Goal: Transaction & Acquisition: Purchase product/service

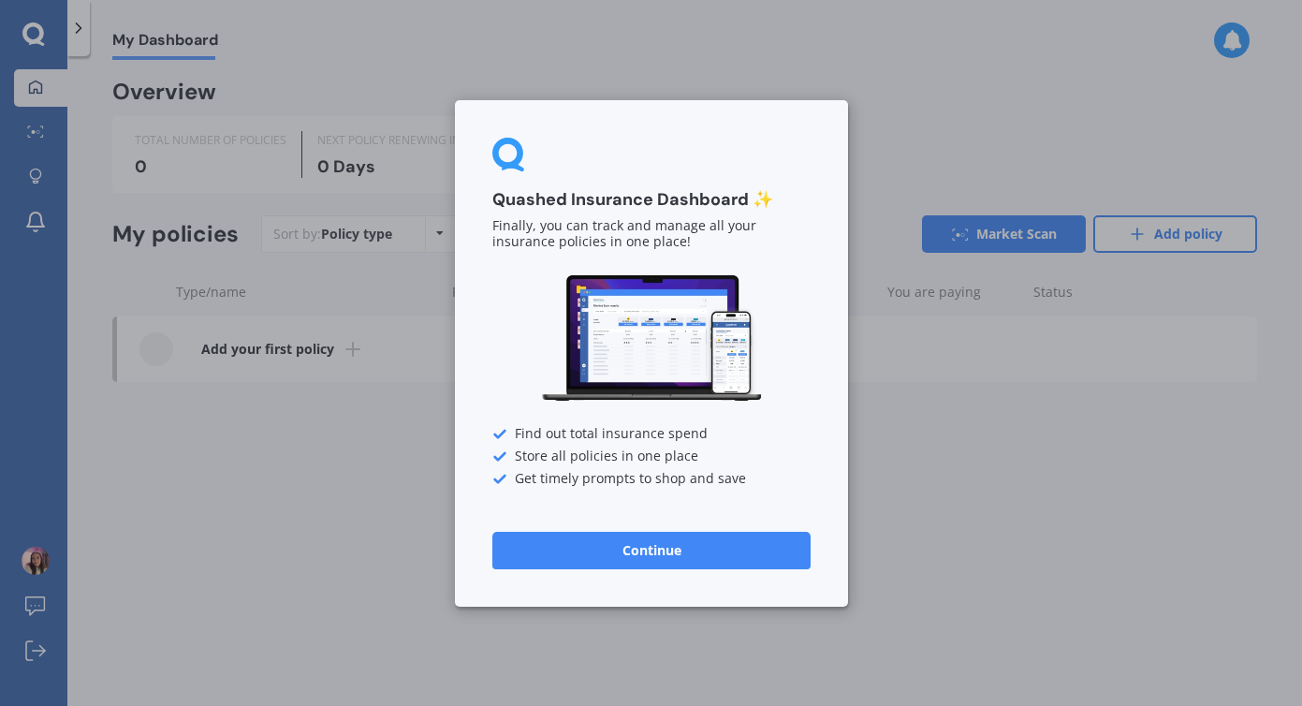
click at [599, 567] on button "Continue" at bounding box center [651, 549] width 318 height 37
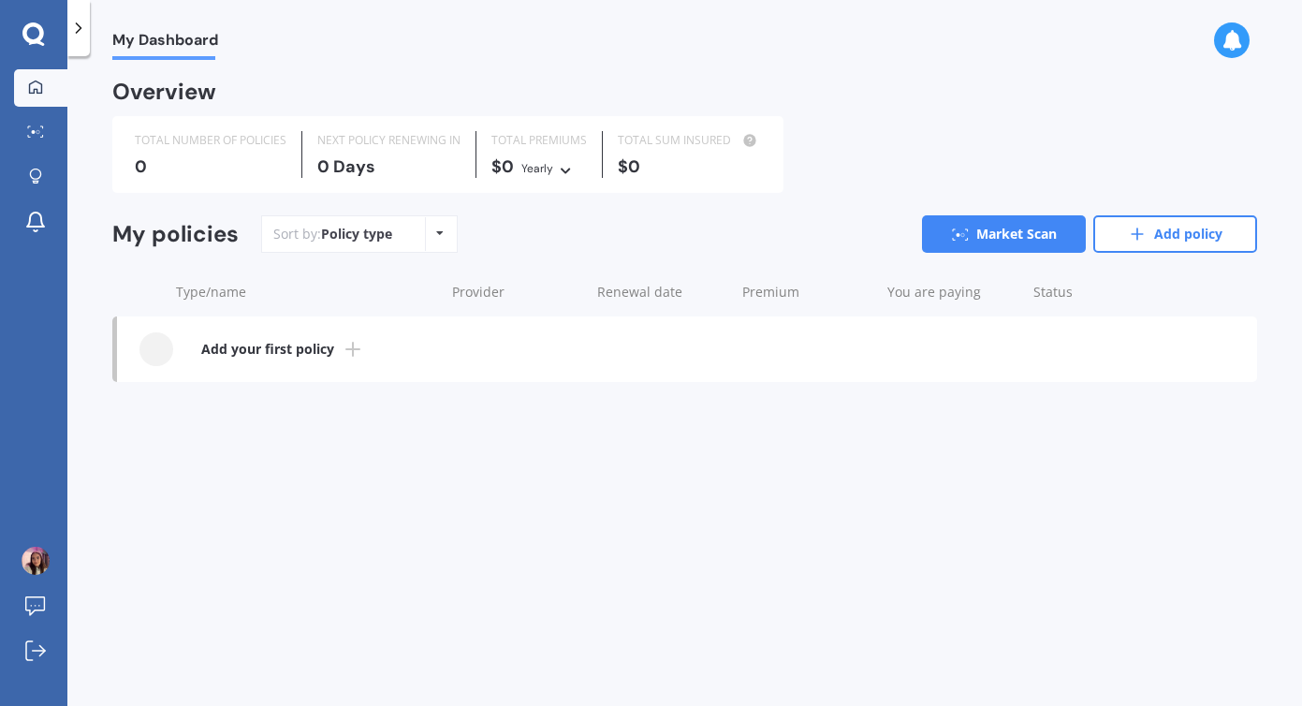
click at [88, 26] on div at bounding box center [78, 28] width 22 height 56
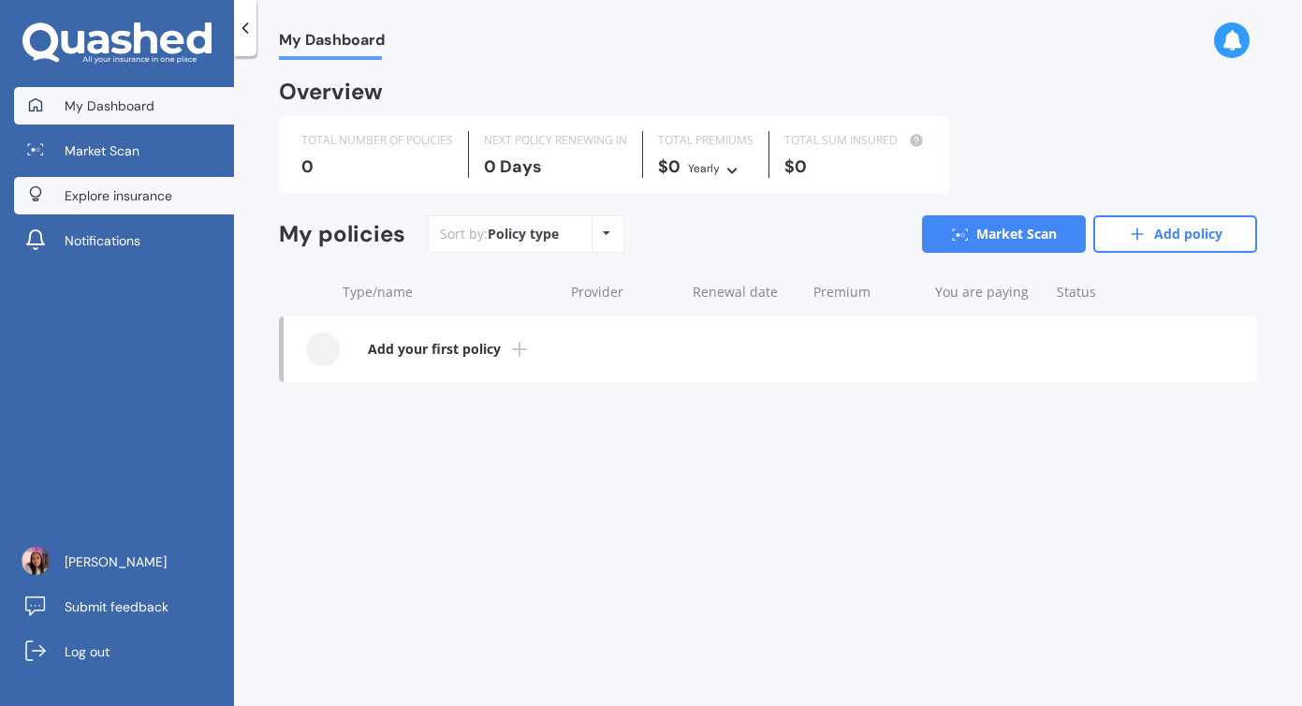
click at [129, 199] on span "Explore insurance" at bounding box center [119, 195] width 108 height 19
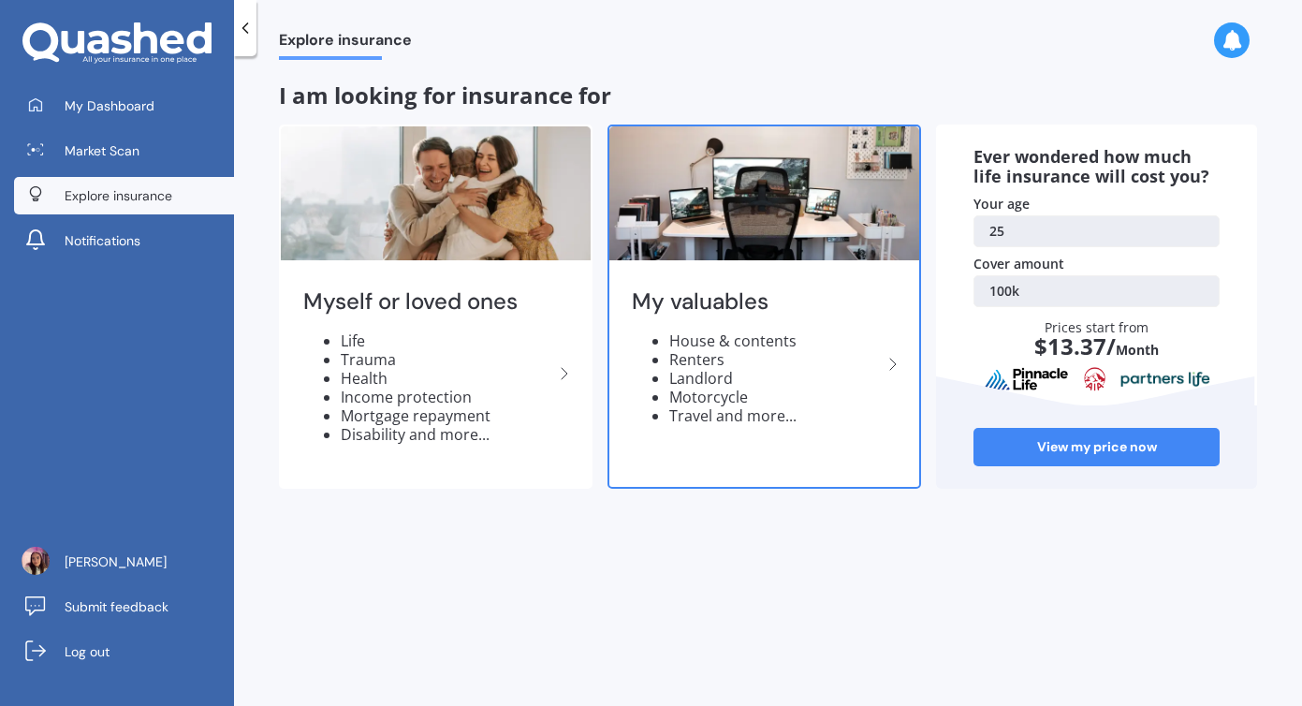
click at [804, 367] on li "Renters" at bounding box center [775, 359] width 212 height 19
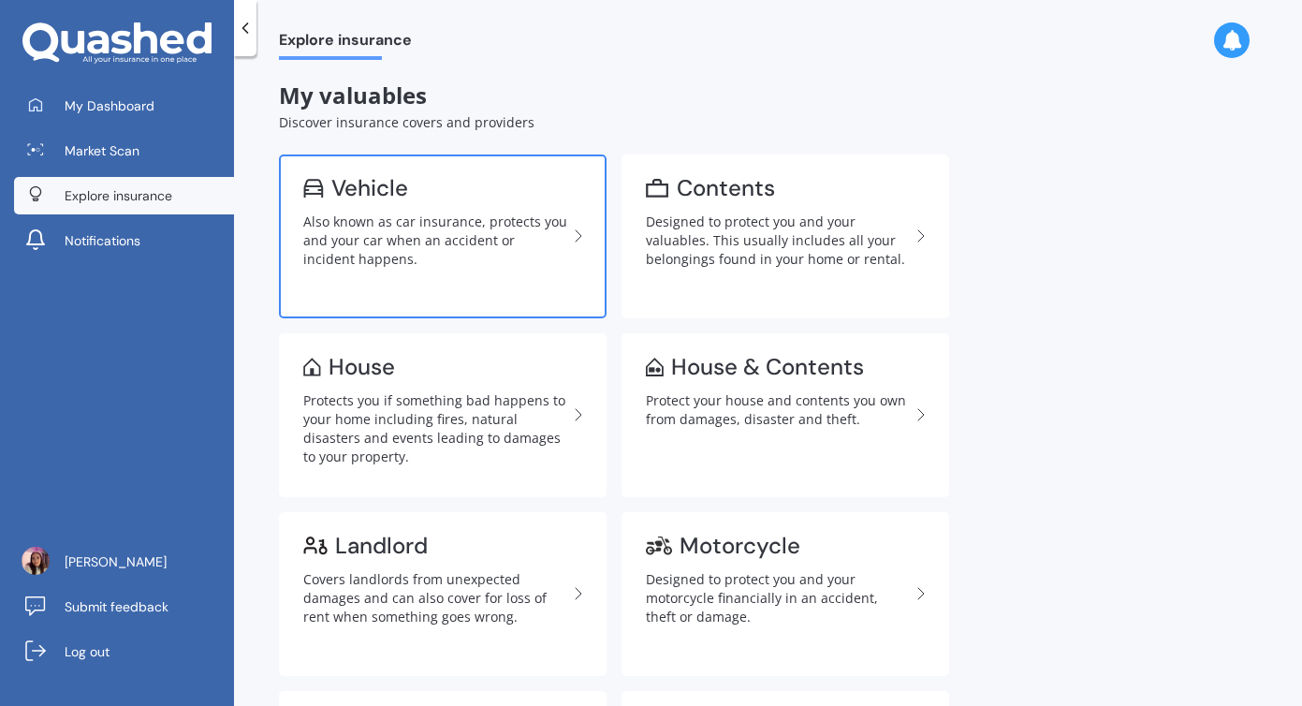
click at [462, 247] on div "Also known as car insurance, protects you and your car when an accident or inci…" at bounding box center [435, 240] width 264 height 56
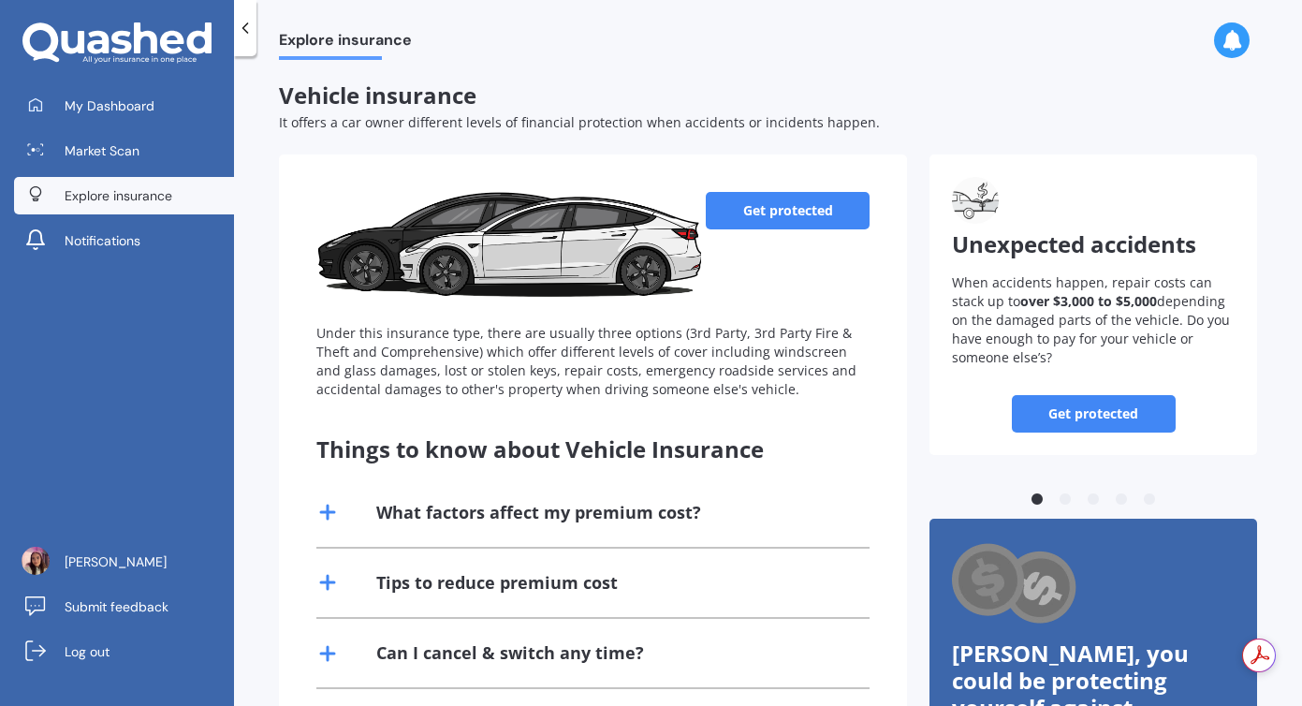
click at [823, 216] on link "Get protected" at bounding box center [788, 210] width 164 height 37
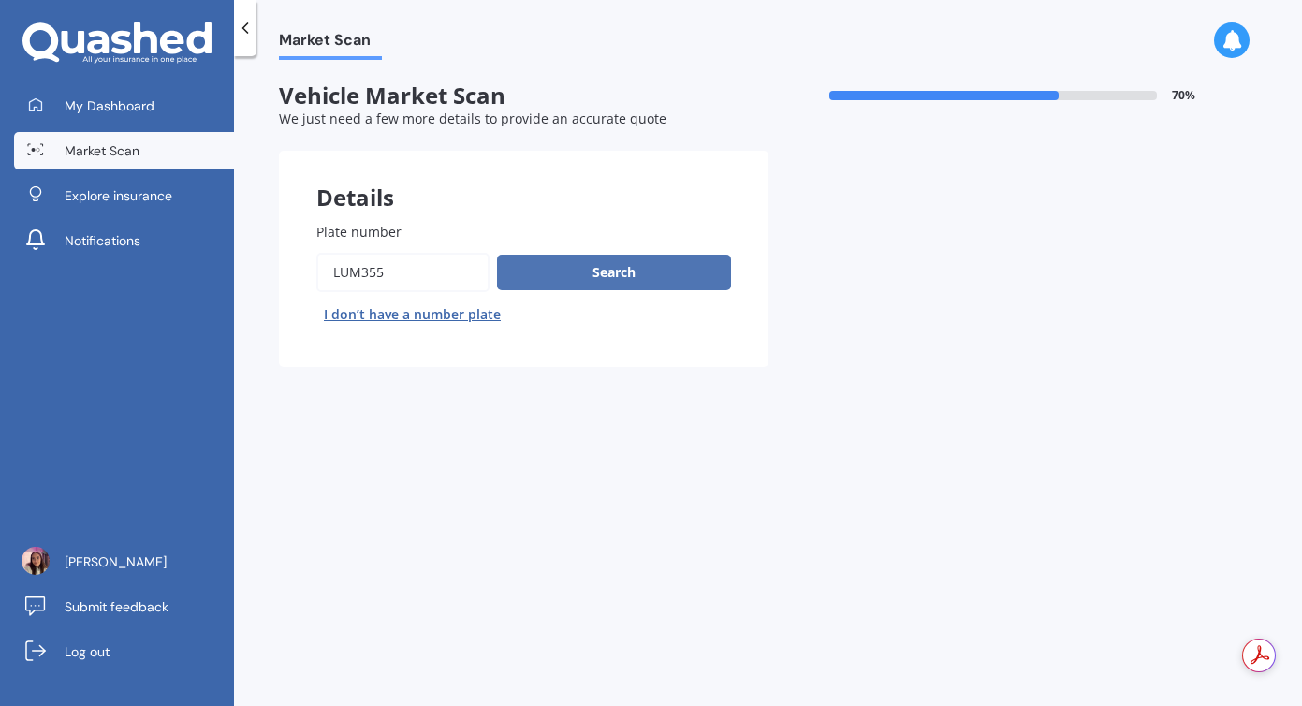
click at [578, 268] on button "Search" at bounding box center [614, 273] width 234 height 36
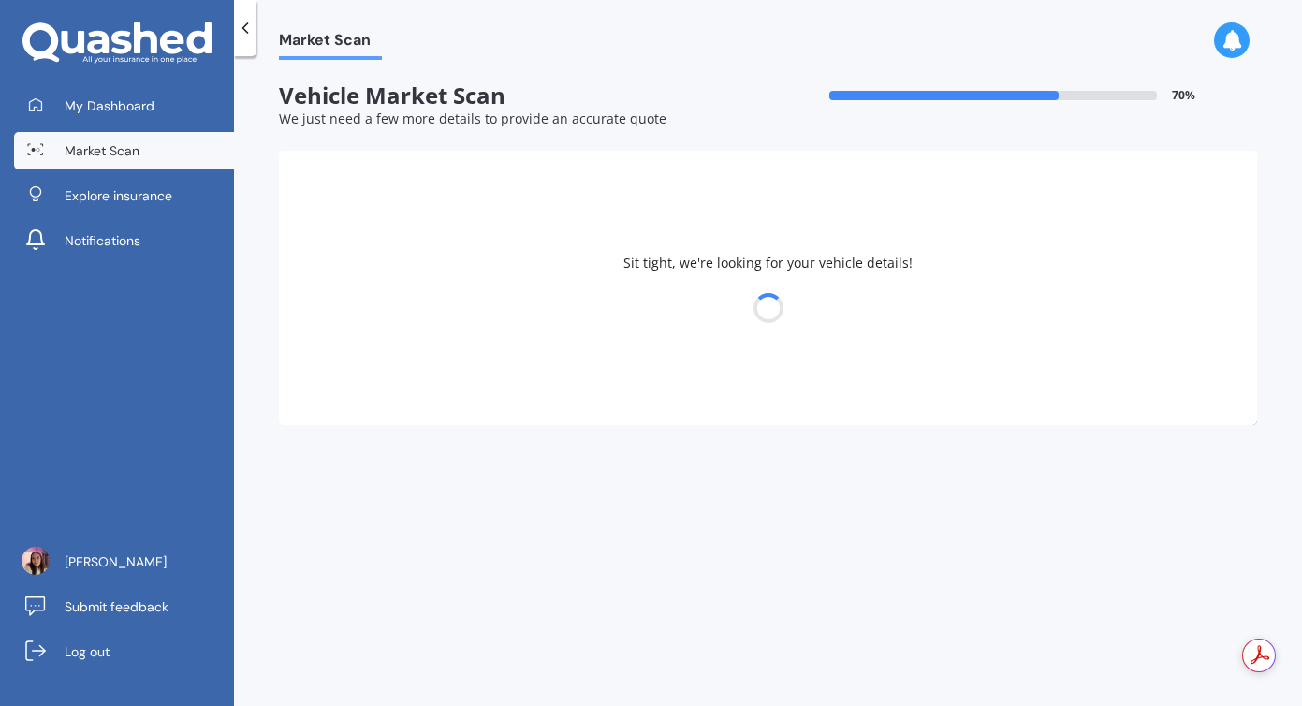
select select "AUDI"
select select "A1"
select select "27"
select select "08"
select select "2000"
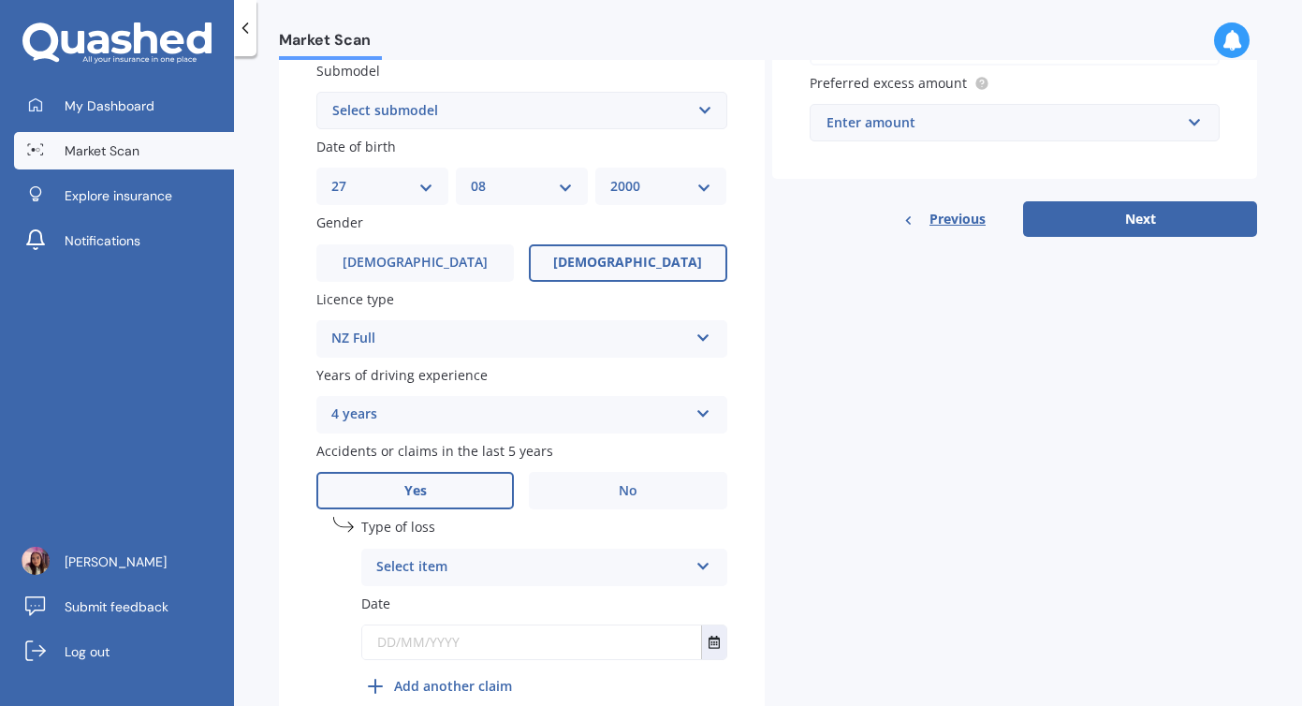
scroll to position [539, 0]
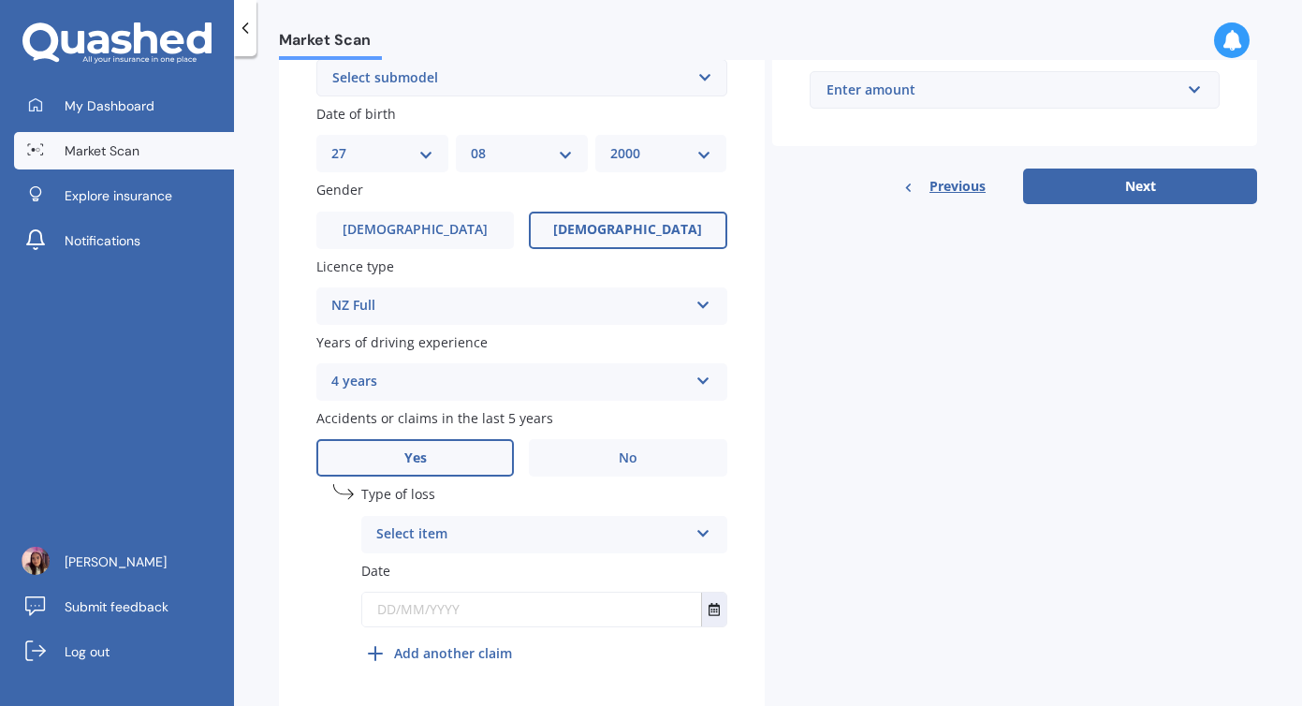
click at [576, 385] on div "4 years" at bounding box center [509, 382] width 357 height 22
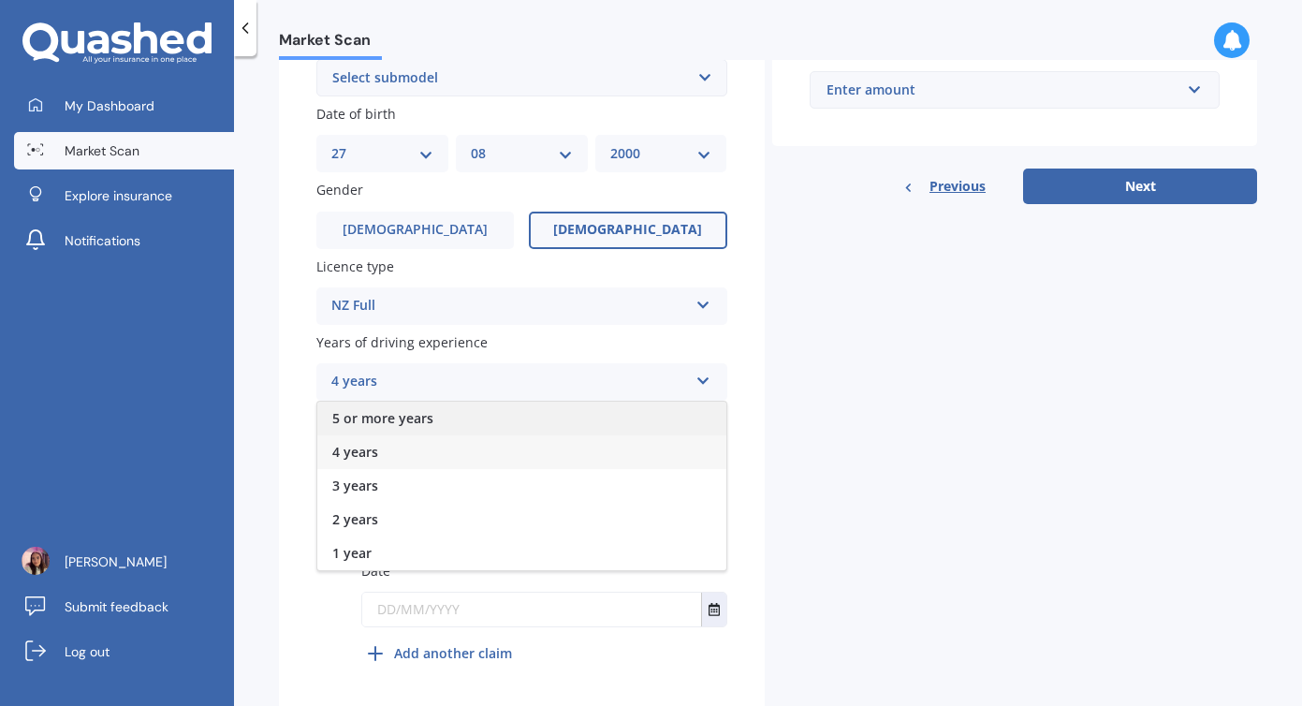
click at [519, 414] on div "5 or more years" at bounding box center [521, 419] width 409 height 34
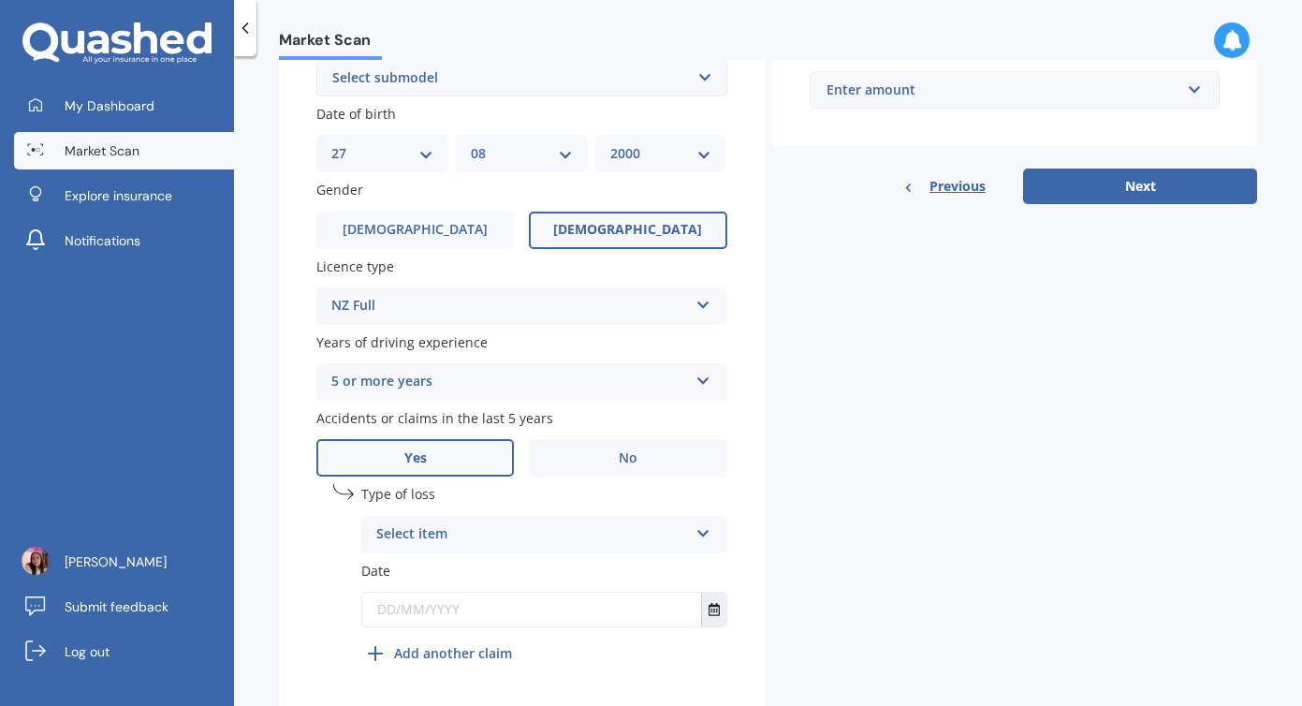
scroll to position [605, 0]
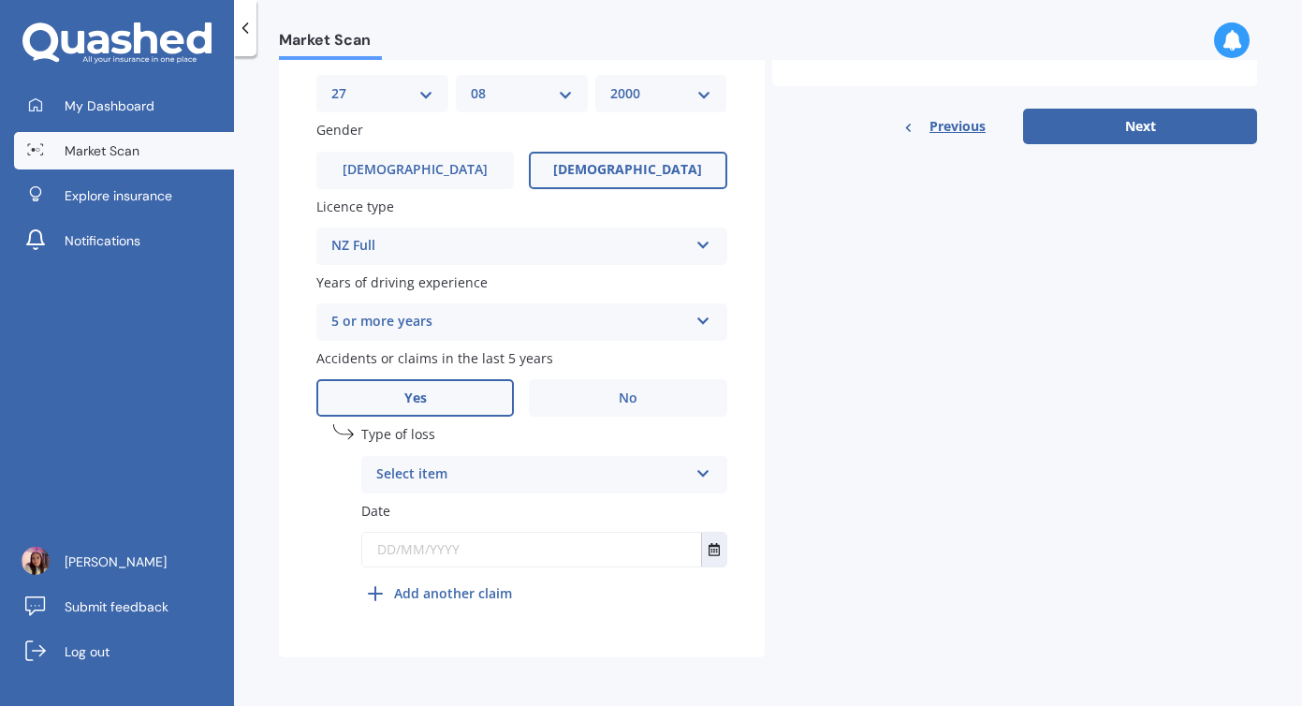
click at [505, 473] on div "Select item" at bounding box center [532, 474] width 312 height 22
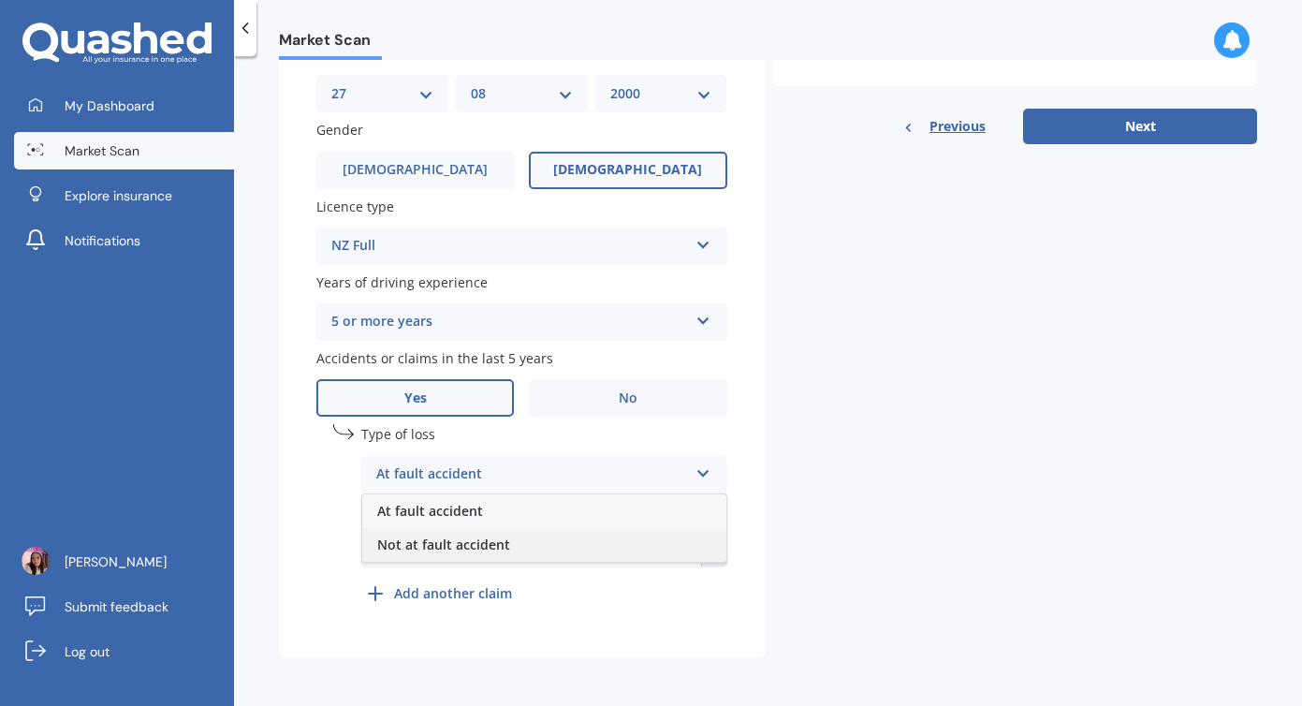
click at [507, 549] on div "Not at fault accident" at bounding box center [544, 545] width 364 height 34
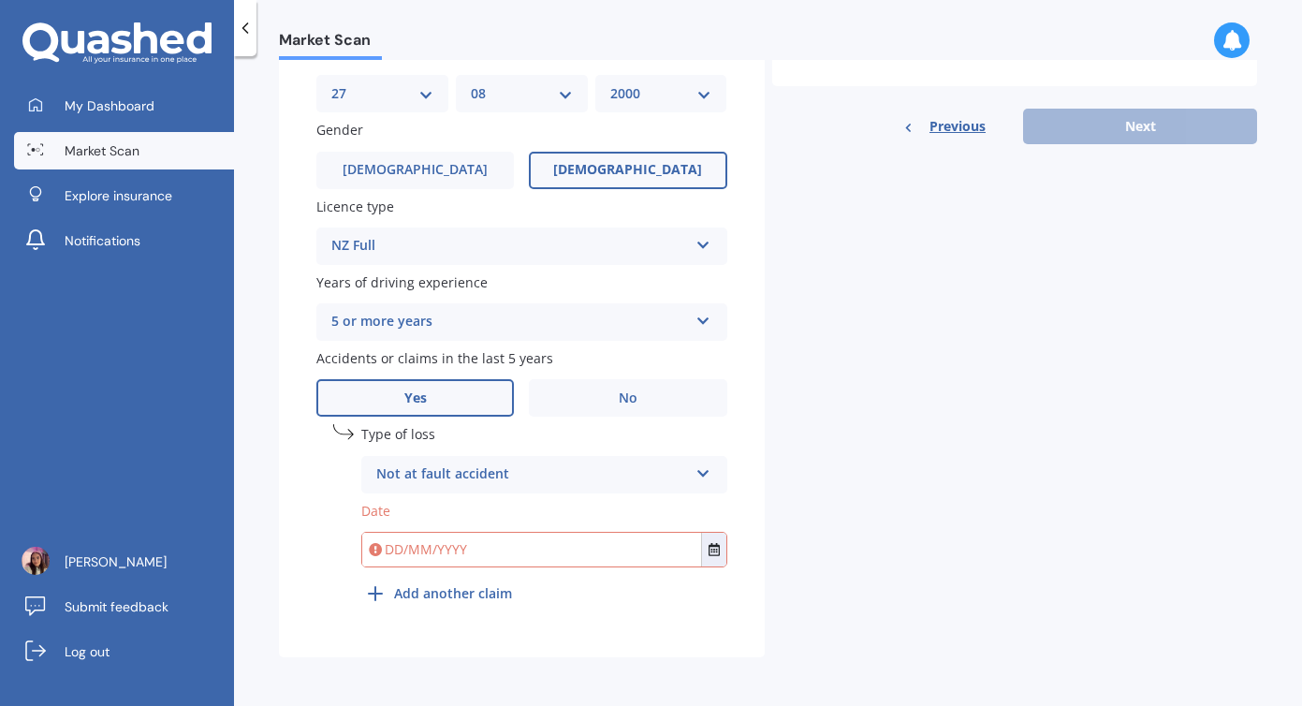
click at [507, 549] on input "text" at bounding box center [531, 550] width 339 height 34
type input "1"
type input "0"
type input "1"
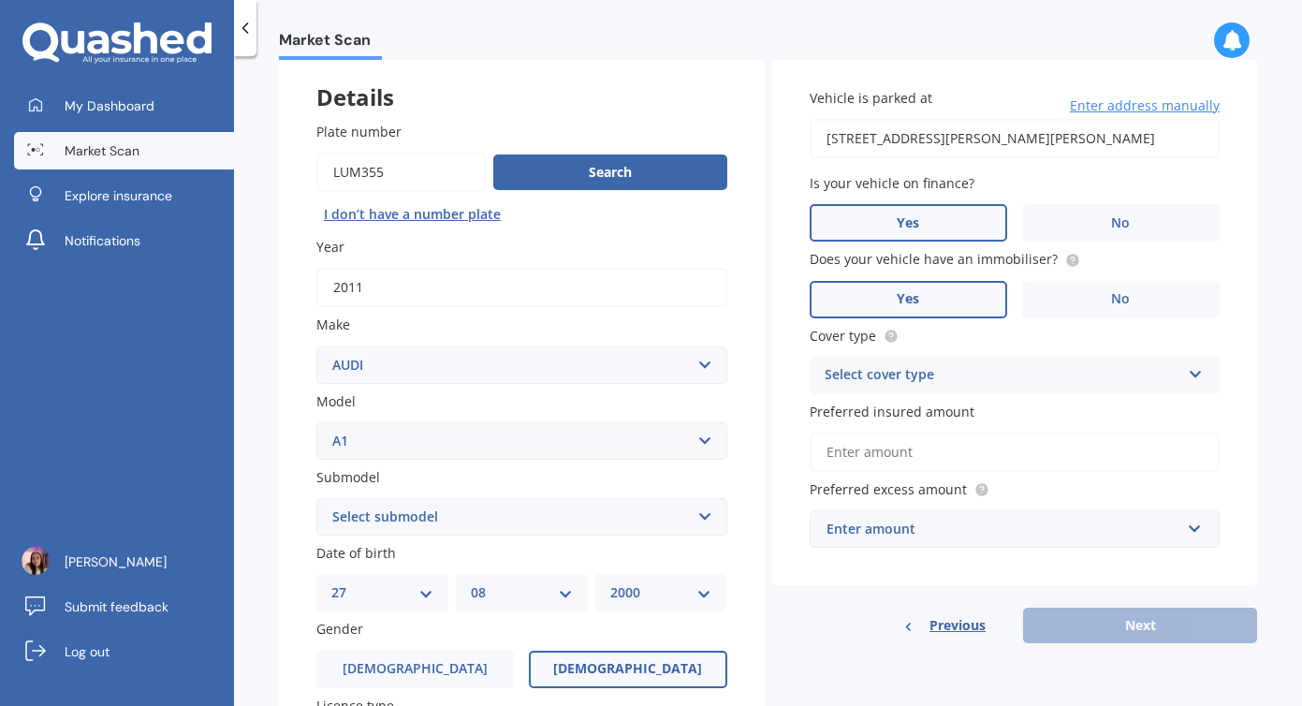
scroll to position [91, 0]
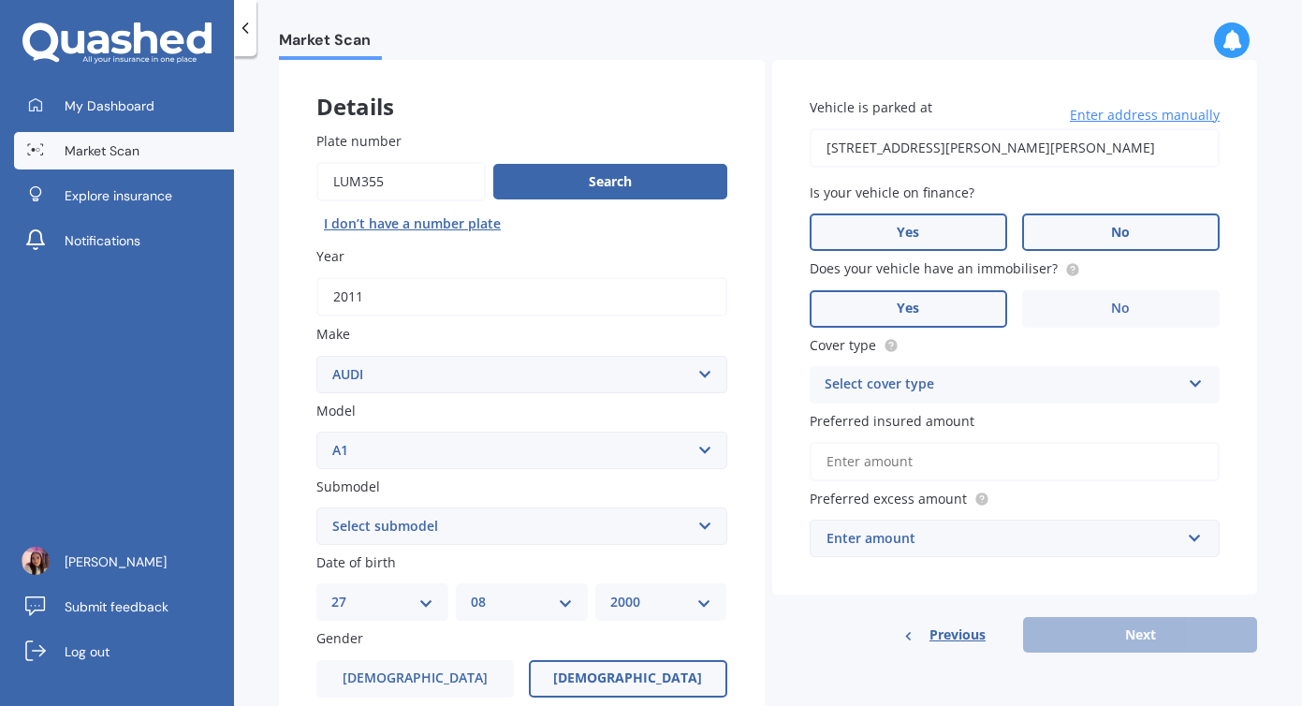
type input "[DATE]"
click at [1081, 244] on label "No" at bounding box center [1120, 231] width 197 height 37
click at [0, 0] on input "No" at bounding box center [0, 0] width 0 height 0
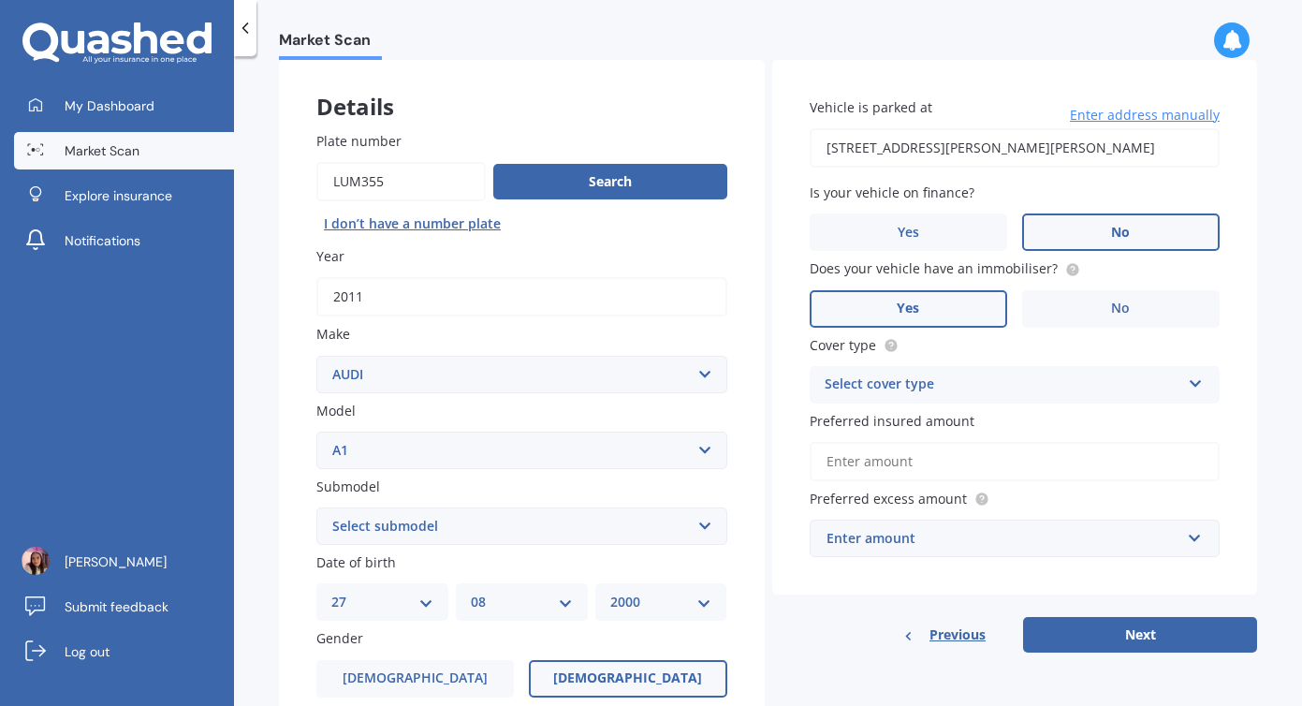
click at [1036, 377] on div "Select cover type" at bounding box center [1003, 384] width 357 height 22
click at [1015, 420] on div "Comprehensive" at bounding box center [1015, 421] width 409 height 34
click at [1010, 461] on input "Preferred insured amount" at bounding box center [1015, 461] width 411 height 39
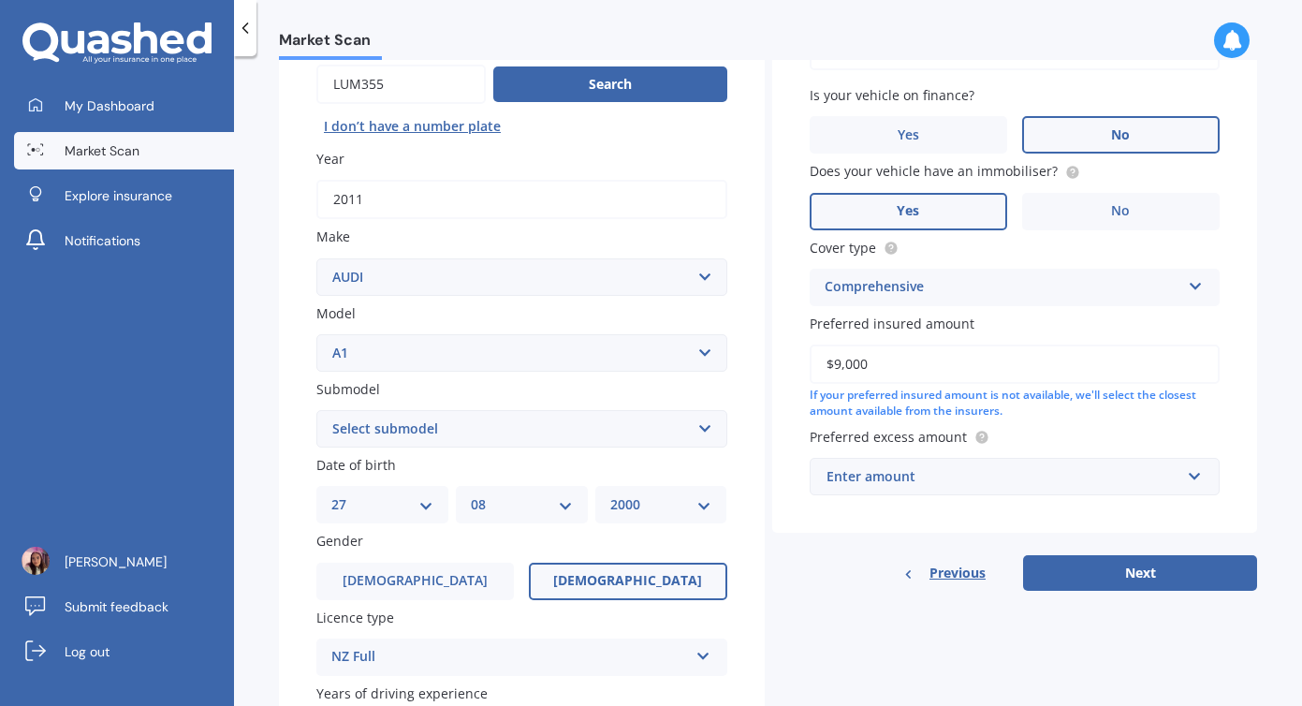
scroll to position [189, 0]
type input "$9,000"
click at [1005, 493] on input "text" at bounding box center [1008, 476] width 394 height 36
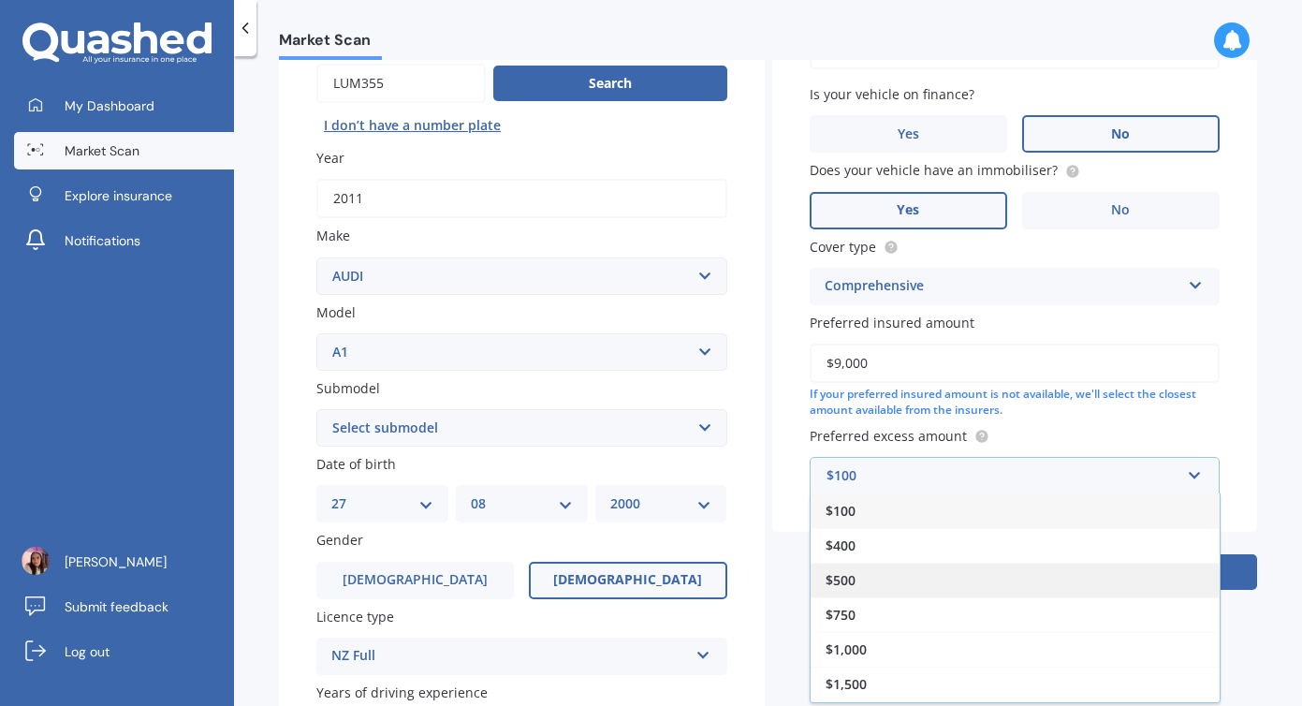
click at [997, 577] on div "$500" at bounding box center [1015, 580] width 409 height 35
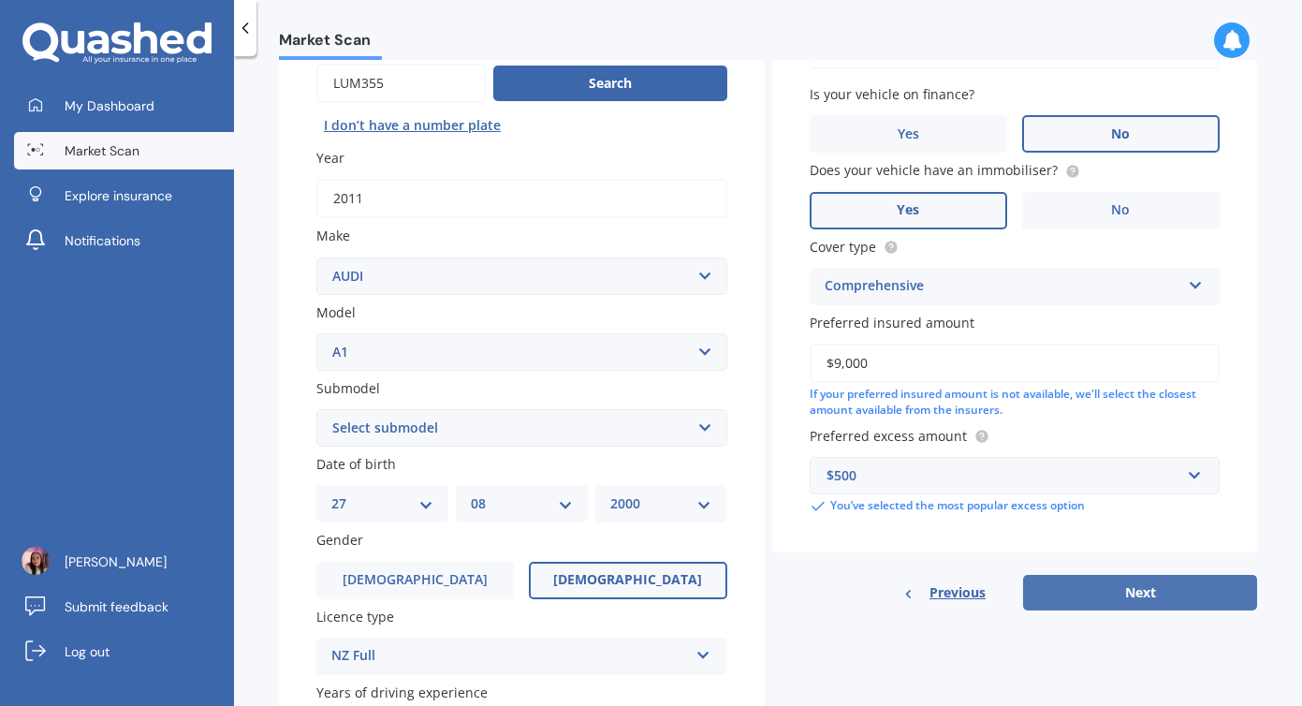
click at [1119, 590] on button "Next" at bounding box center [1140, 593] width 234 height 36
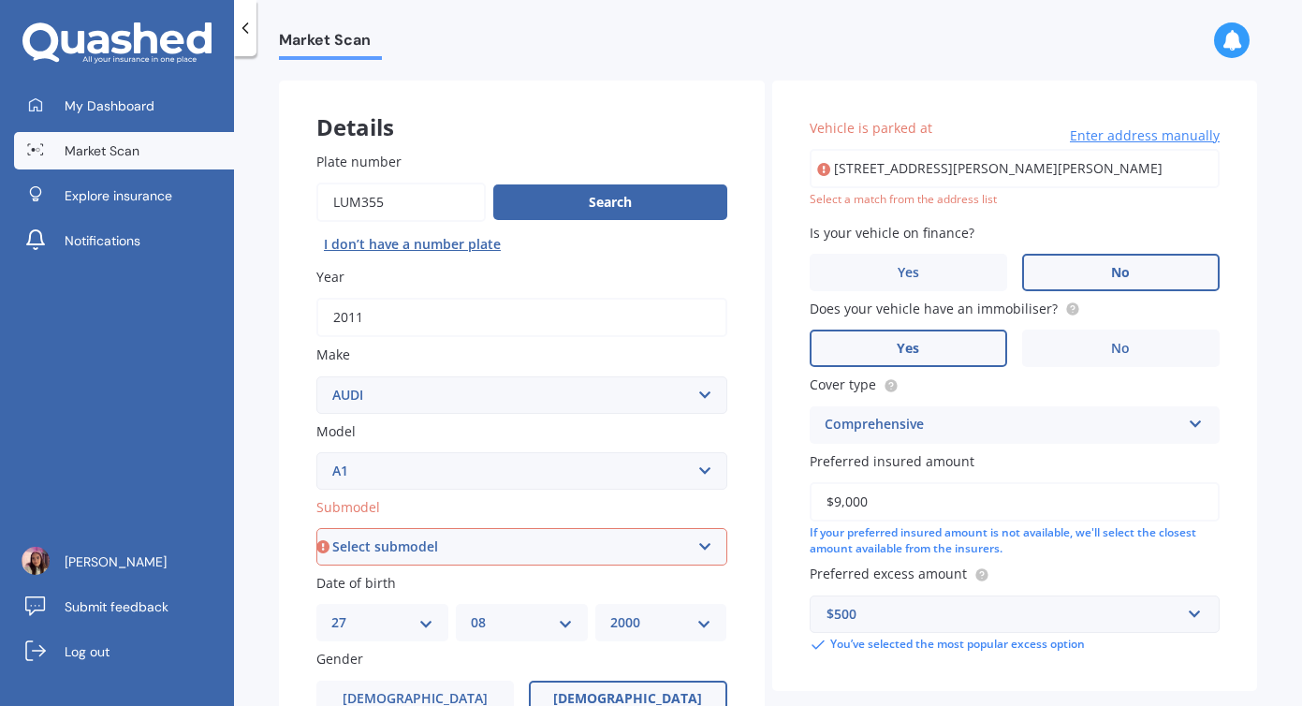
scroll to position [34, 0]
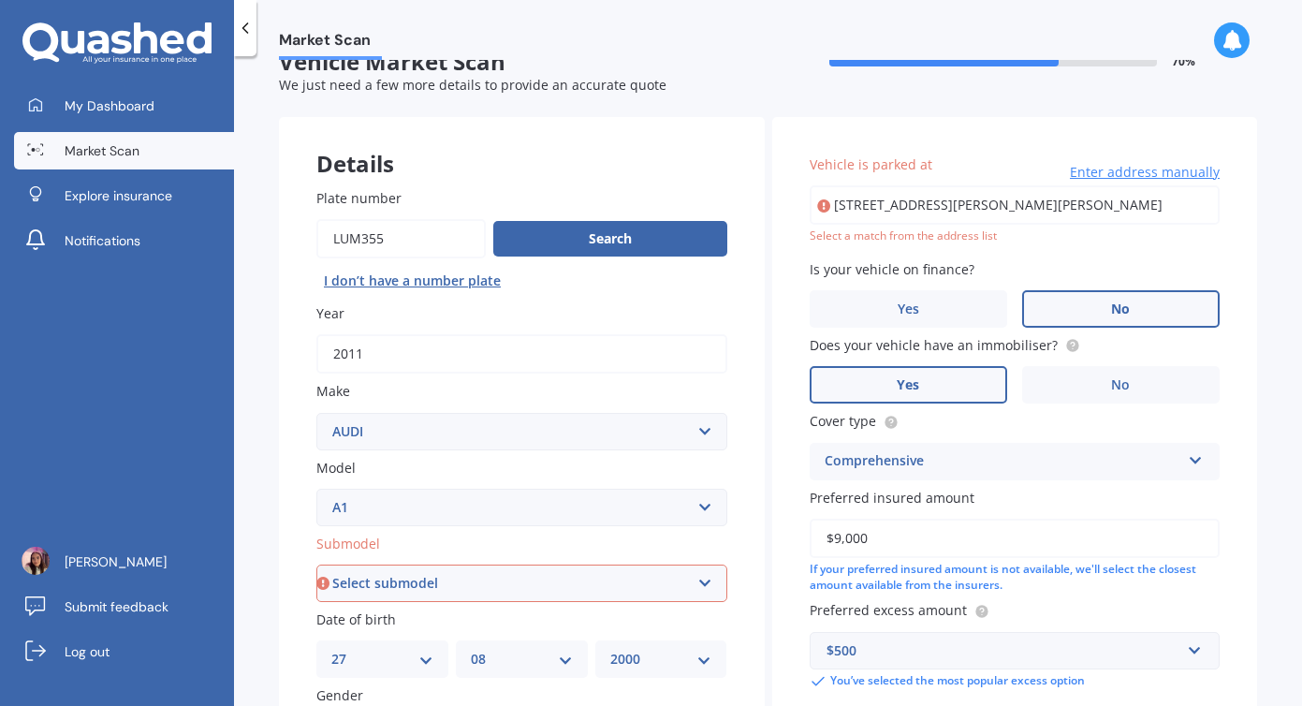
click at [1067, 200] on input "[STREET_ADDRESS][PERSON_NAME][PERSON_NAME]" at bounding box center [1015, 204] width 411 height 39
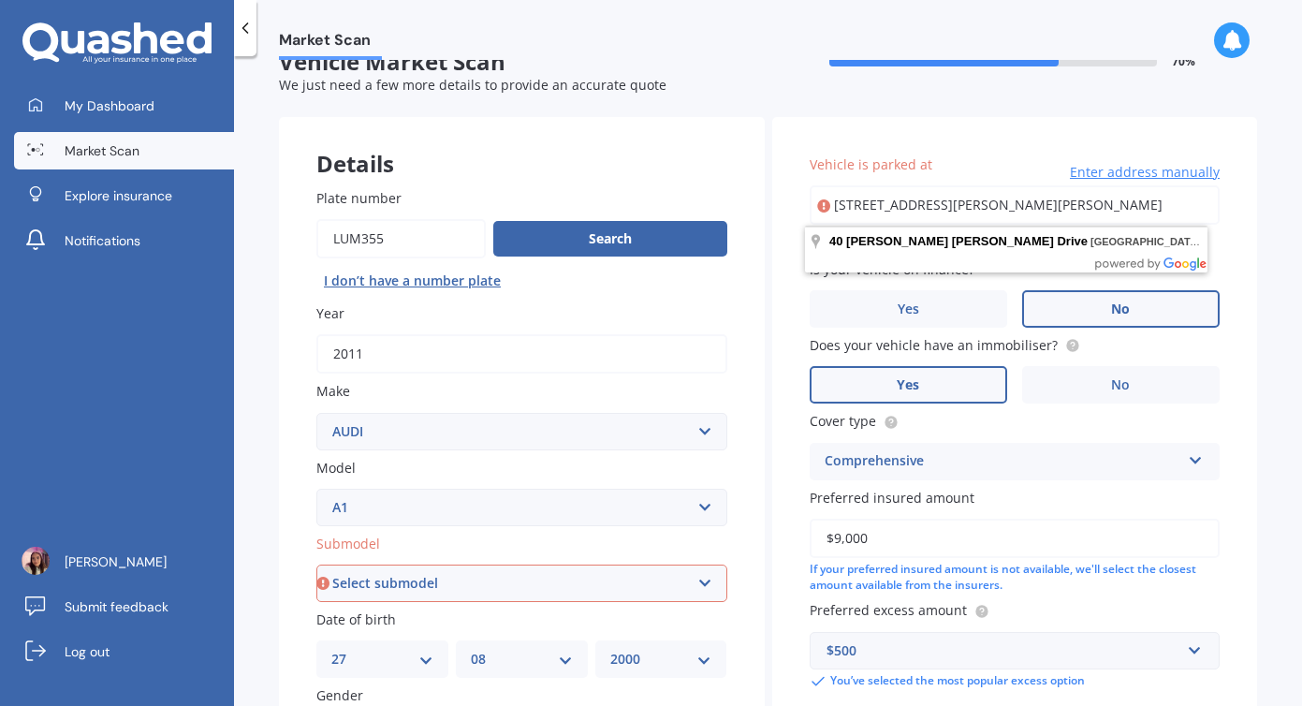
drag, startPoint x: 1156, startPoint y: 207, endPoint x: 699, endPoint y: 203, distance: 456.8
click at [700, 204] on div "Details Plate number Search I don’t have a number plate Year [DATE] Make Select…" at bounding box center [768, 669] width 978 height 1105
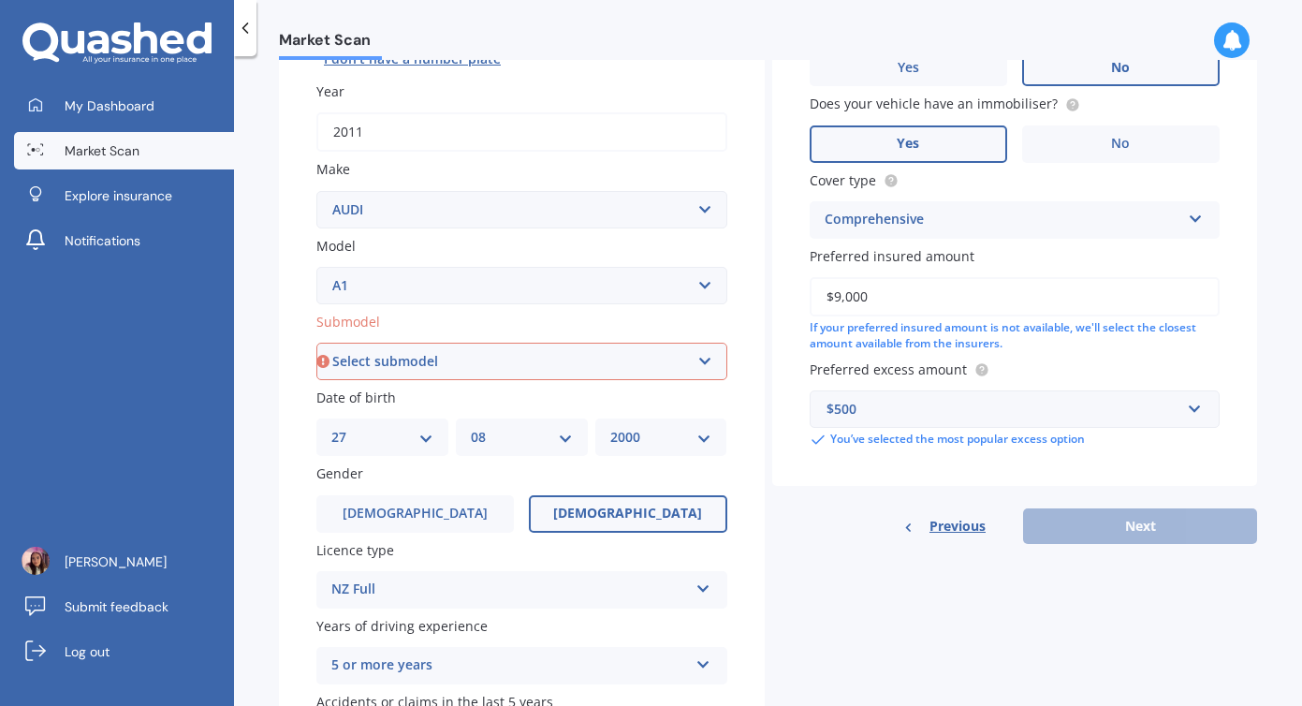
scroll to position [276, 0]
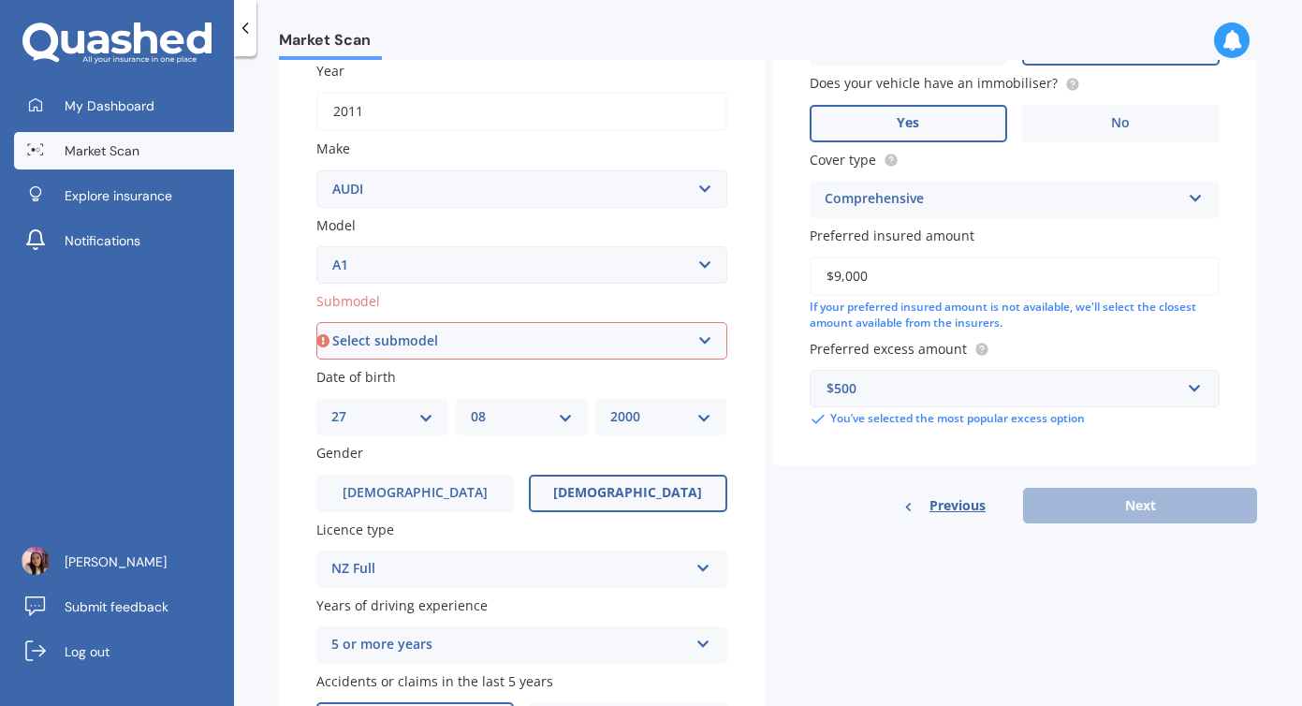
click at [1108, 515] on div "Previous Next" at bounding box center [1015, 506] width 486 height 36
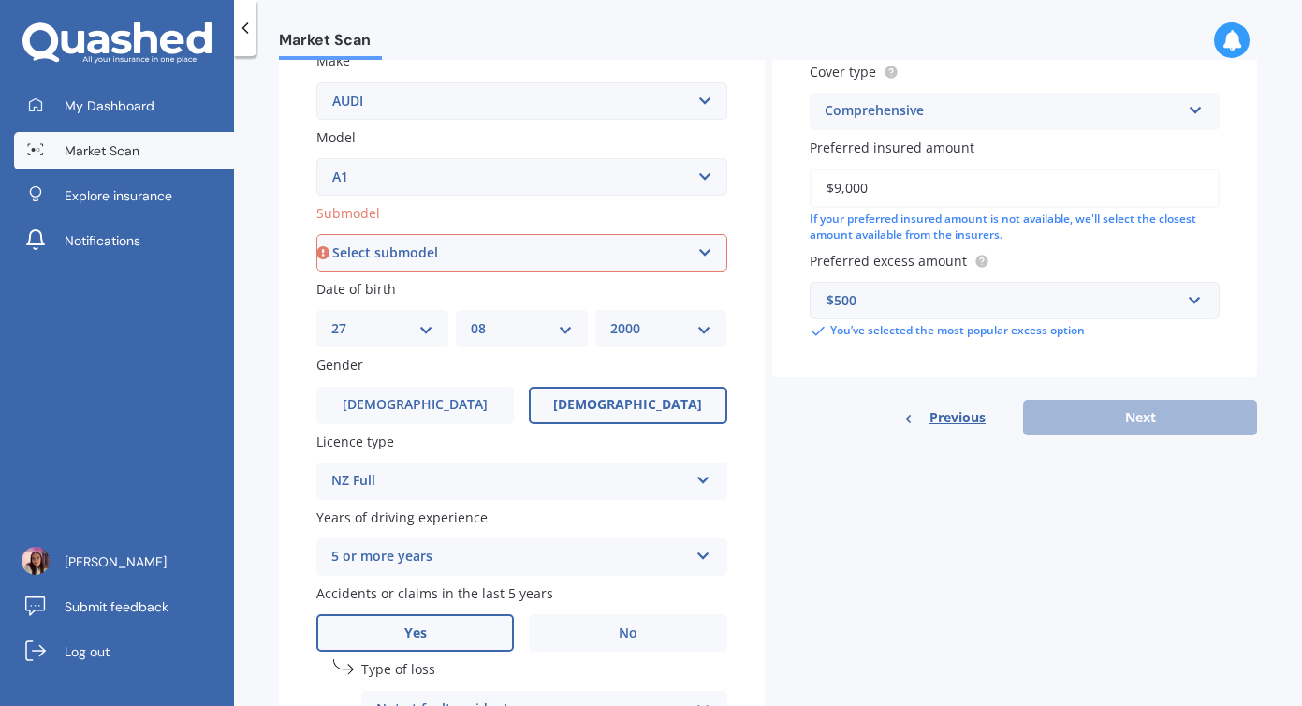
scroll to position [0, 0]
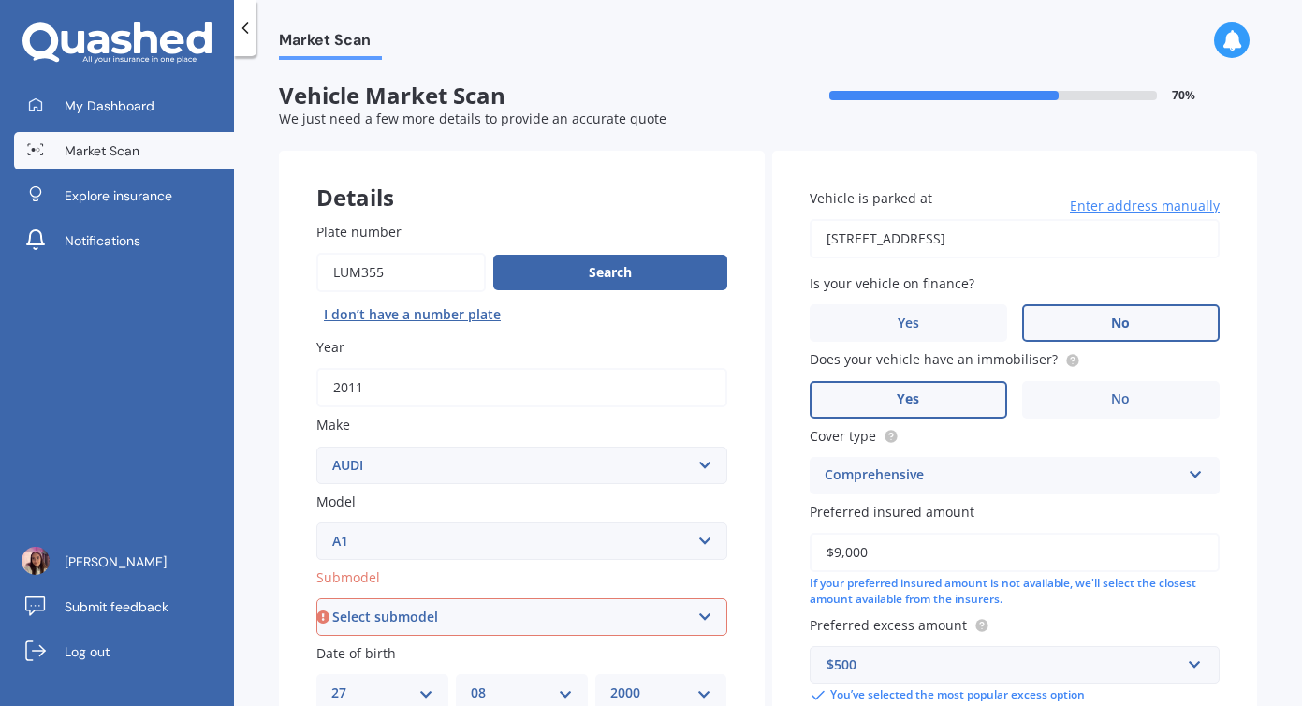
click at [1121, 248] on input "[STREET_ADDRESS]" at bounding box center [1015, 238] width 411 height 39
click at [1103, 240] on input "[STREET_ADDRESS]" at bounding box center [1015, 238] width 411 height 39
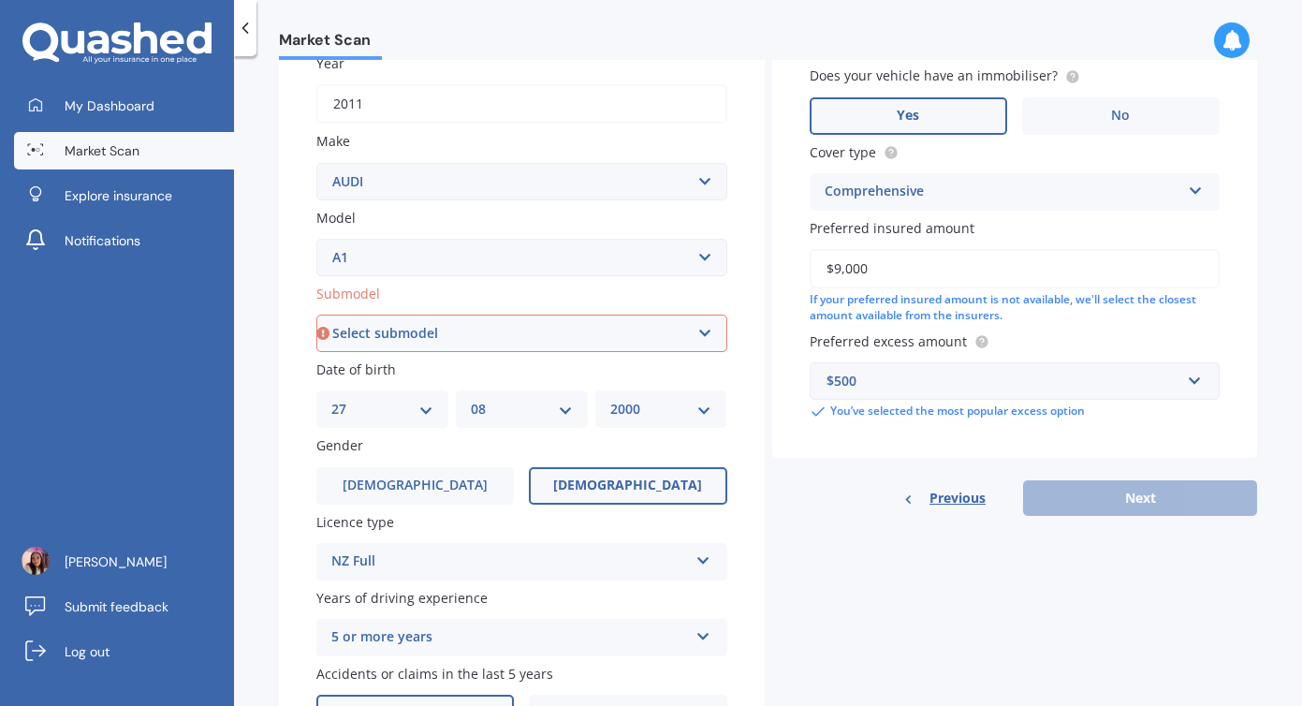
scroll to position [352, 0]
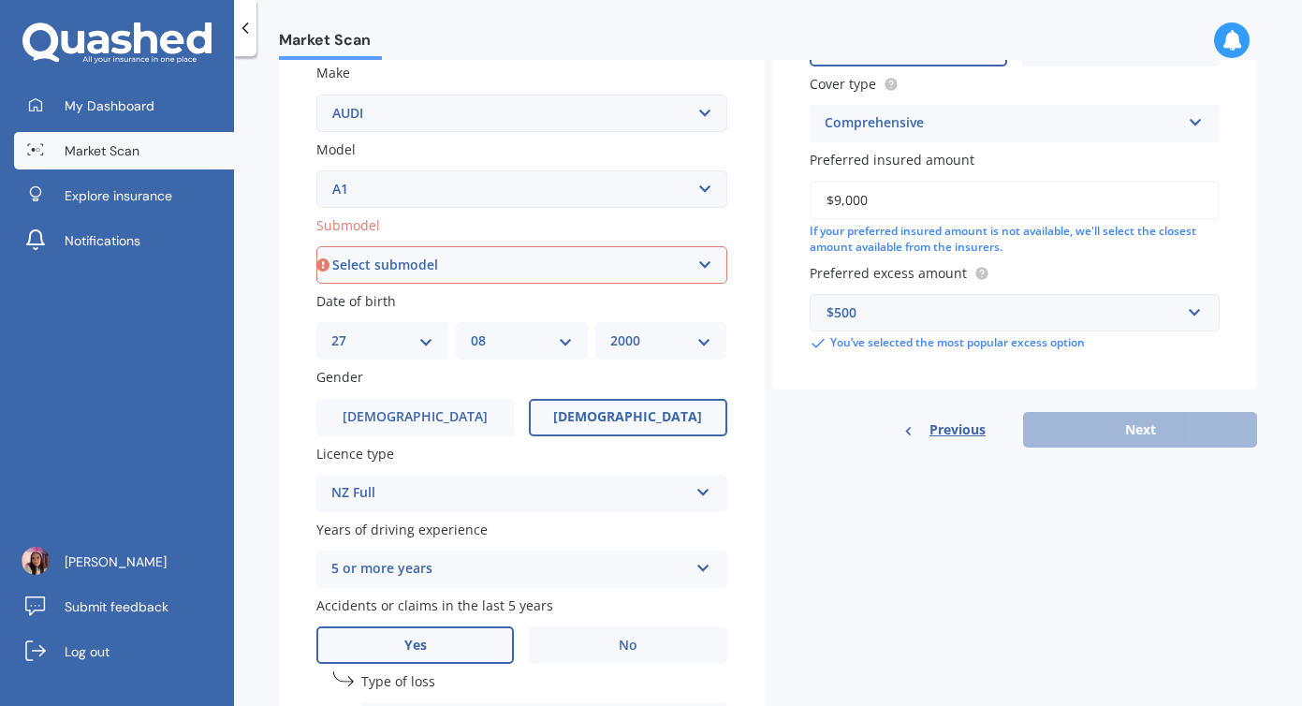
click at [1106, 447] on div "Previous Next" at bounding box center [1015, 430] width 486 height 36
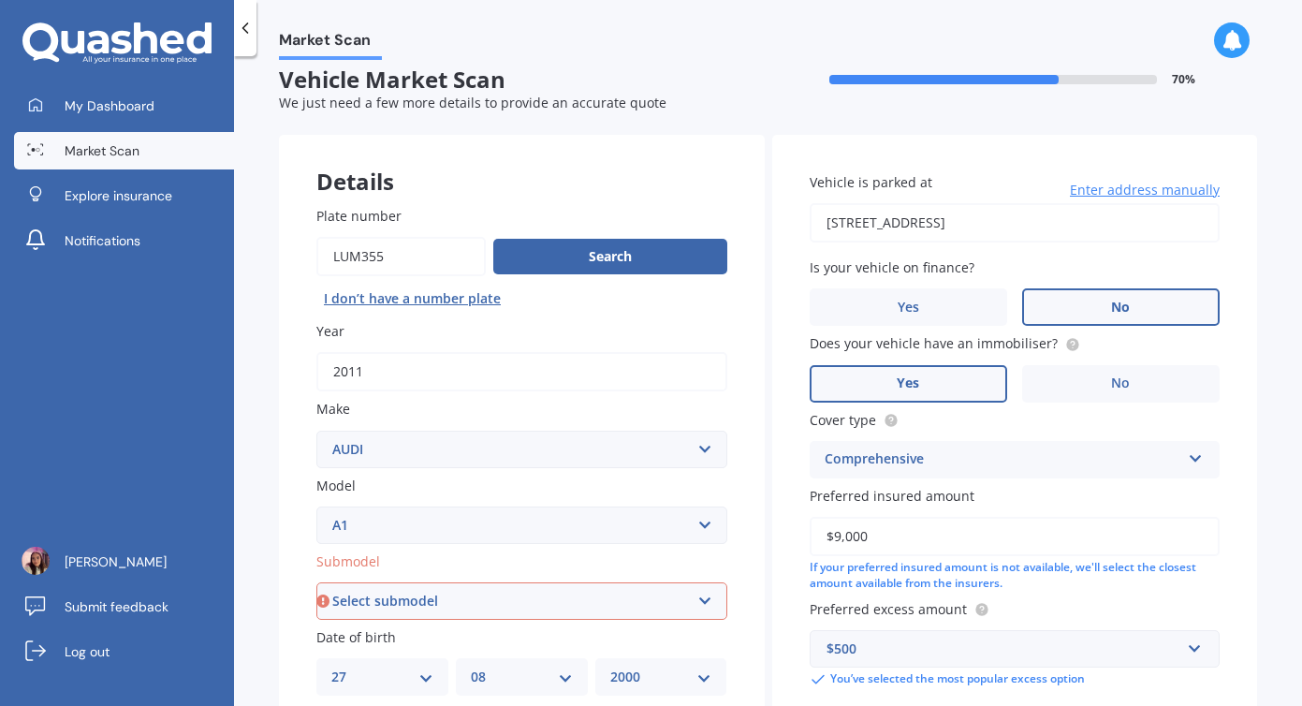
scroll to position [0, 0]
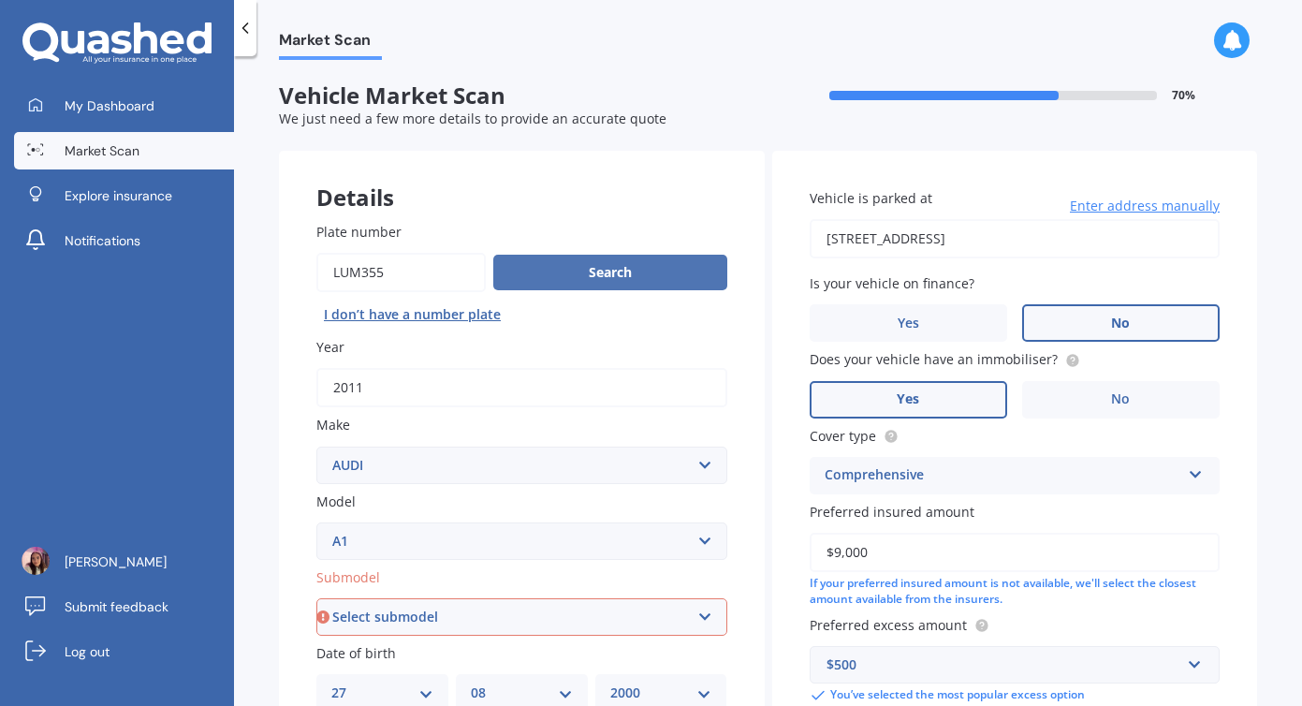
drag, startPoint x: 1116, startPoint y: 254, endPoint x: 566, endPoint y: 269, distance: 549.6
click at [566, 269] on div "Details Plate number Search I don’t have a number plate Year [DATE] Make Select…" at bounding box center [768, 703] width 978 height 1105
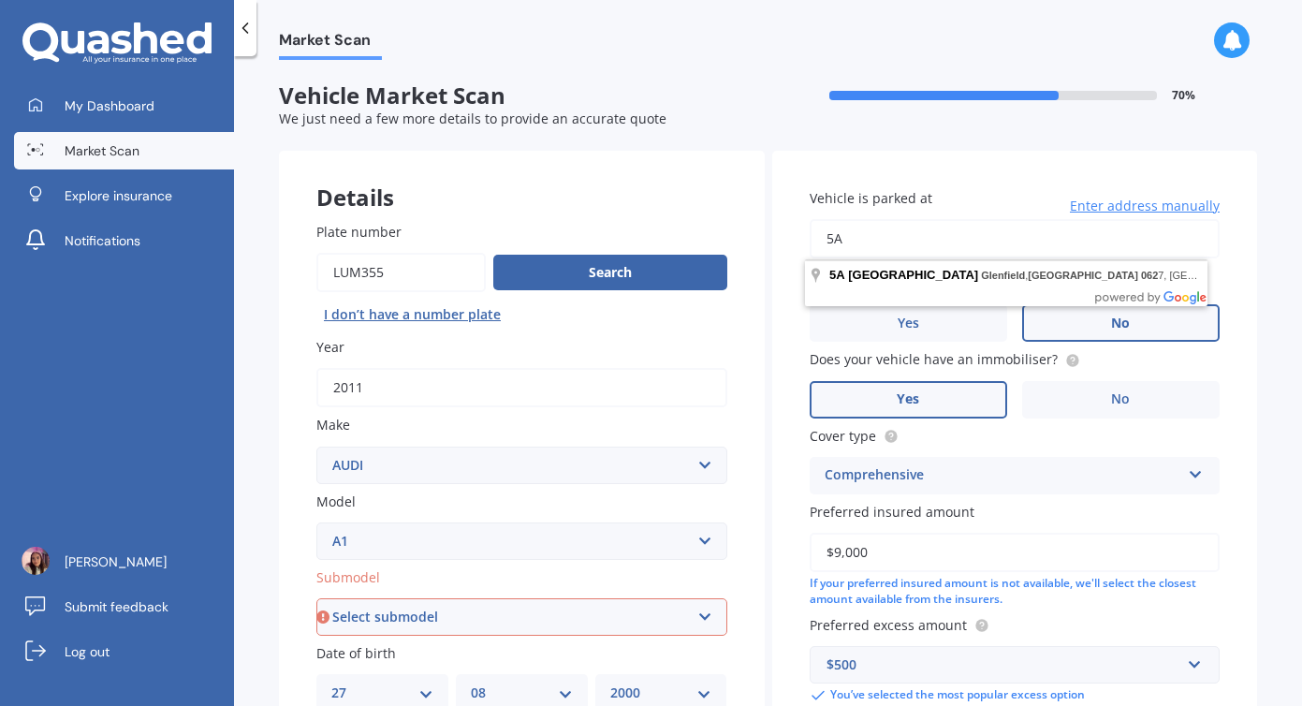
type input "5"
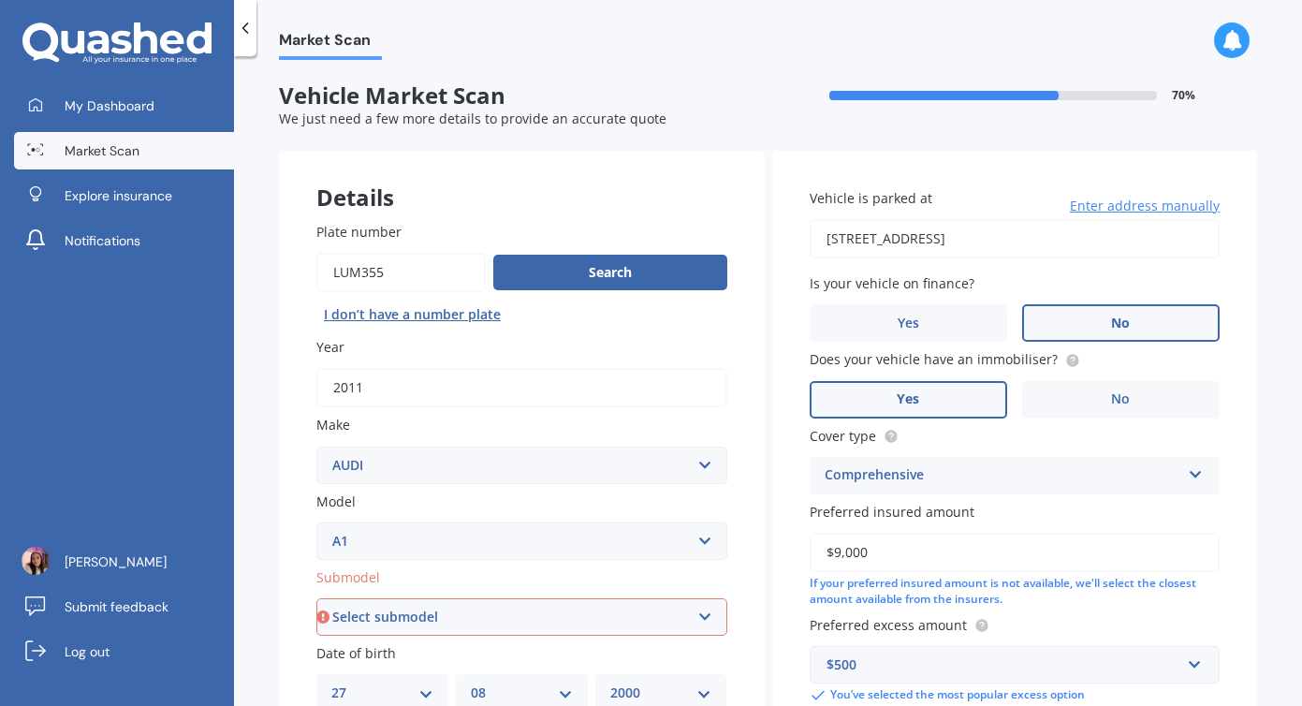
type input "[STREET_ADDRESS]"
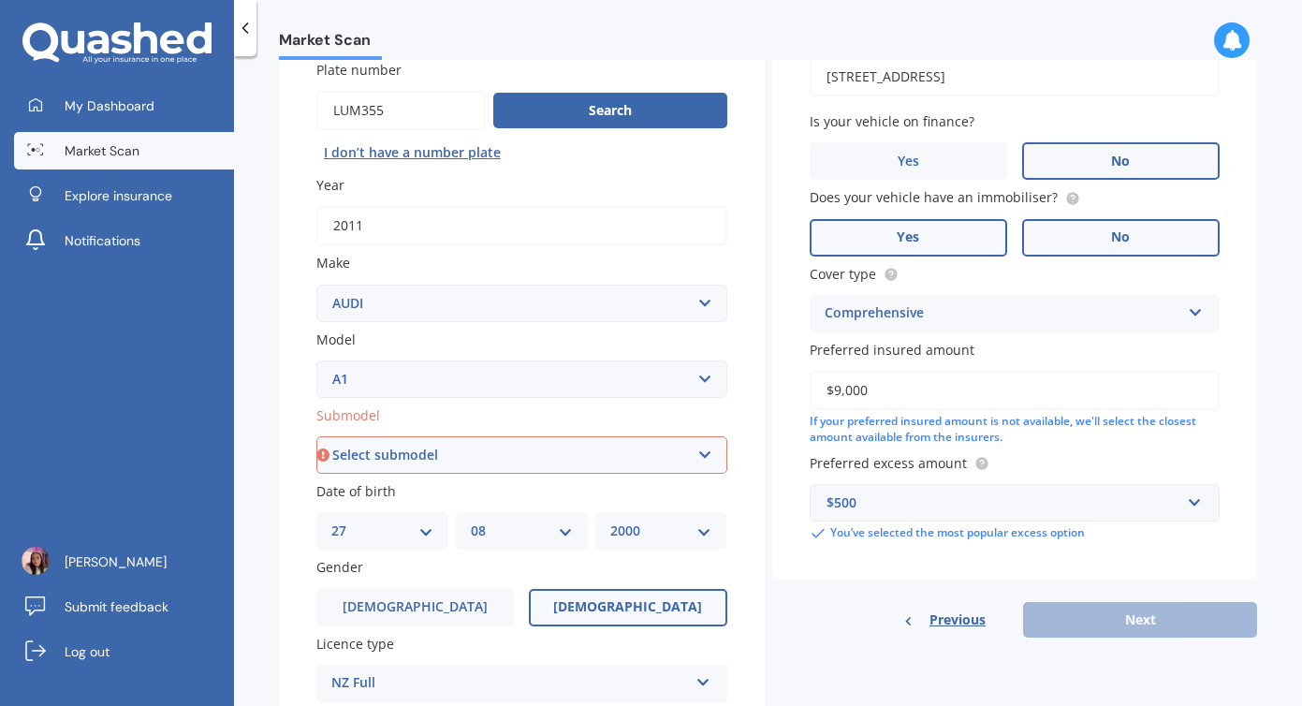
scroll to position [176, 0]
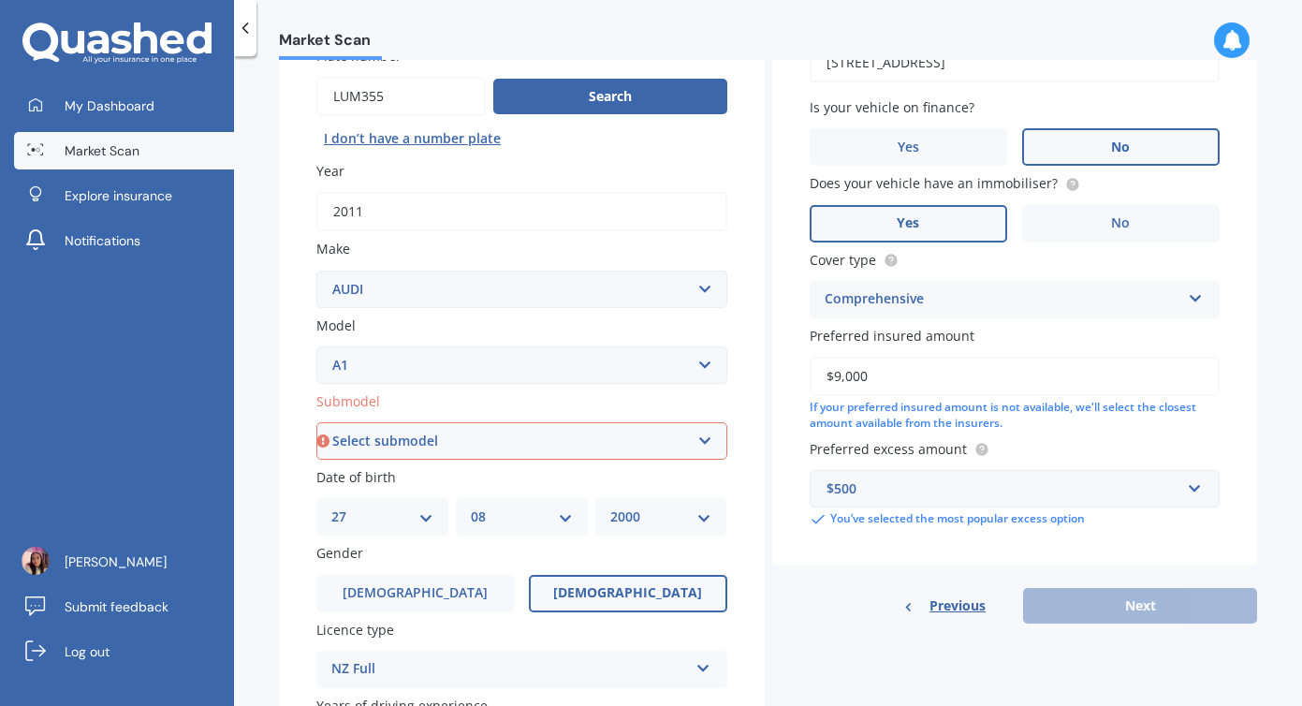
click at [1138, 608] on div "Previous Next" at bounding box center [1015, 606] width 486 height 36
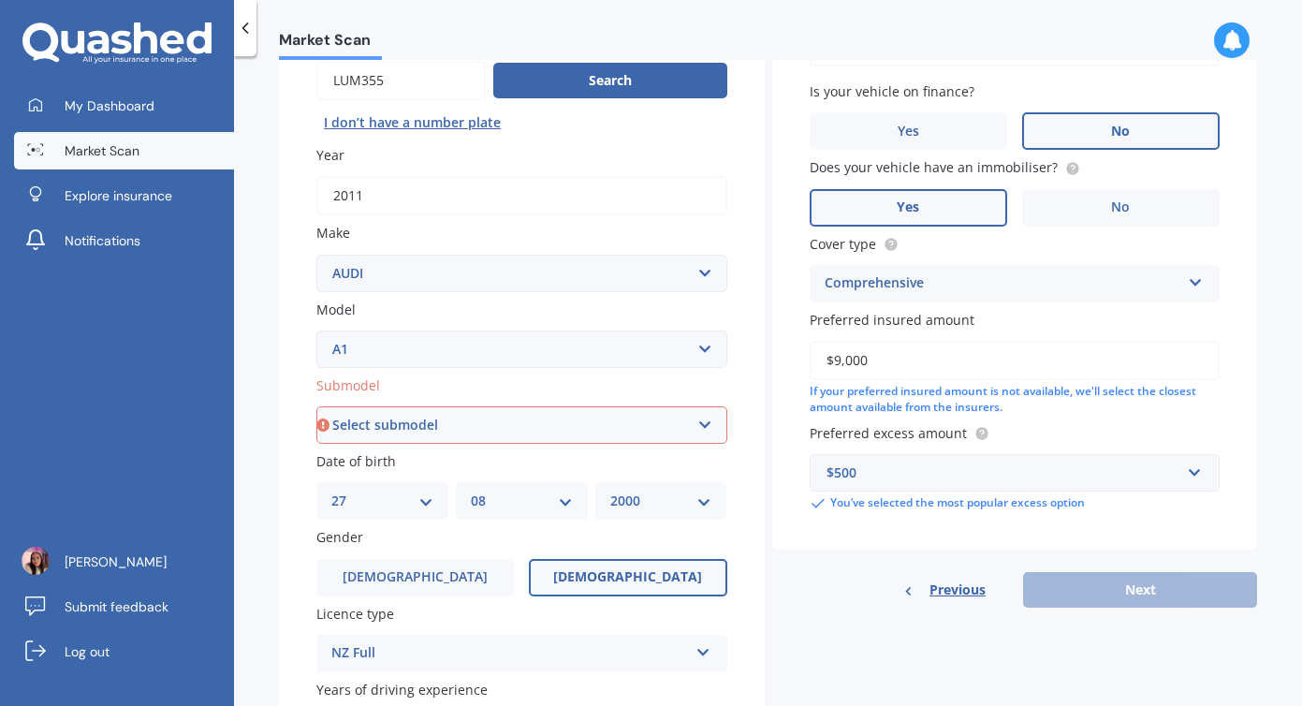
click at [603, 428] on select "Select submodel 1.4 TFSI S-Tronic TSFI petrol turbo" at bounding box center [521, 424] width 411 height 37
select select "1.4 TFSI S-TRONIC"
click at [316, 408] on select "Select submodel 1.4 TFSI S-Tronic TSFI petrol turbo" at bounding box center [521, 424] width 411 height 37
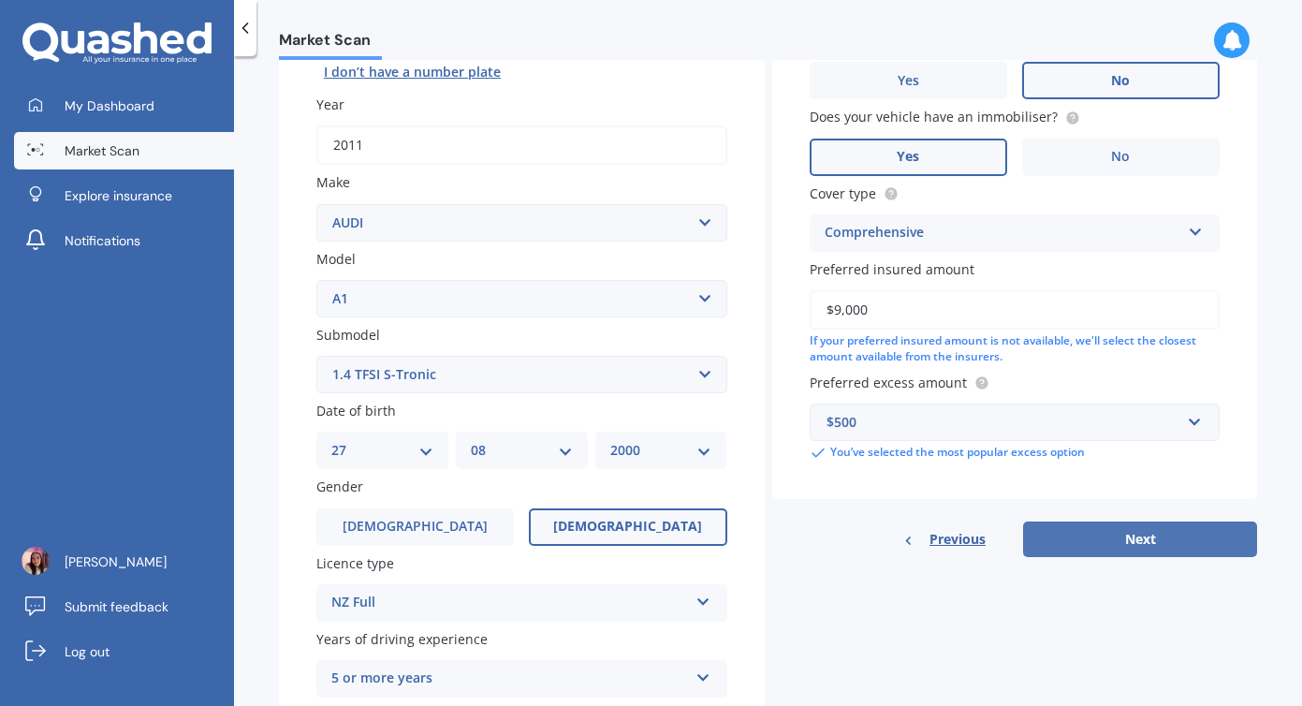
scroll to position [245, 0]
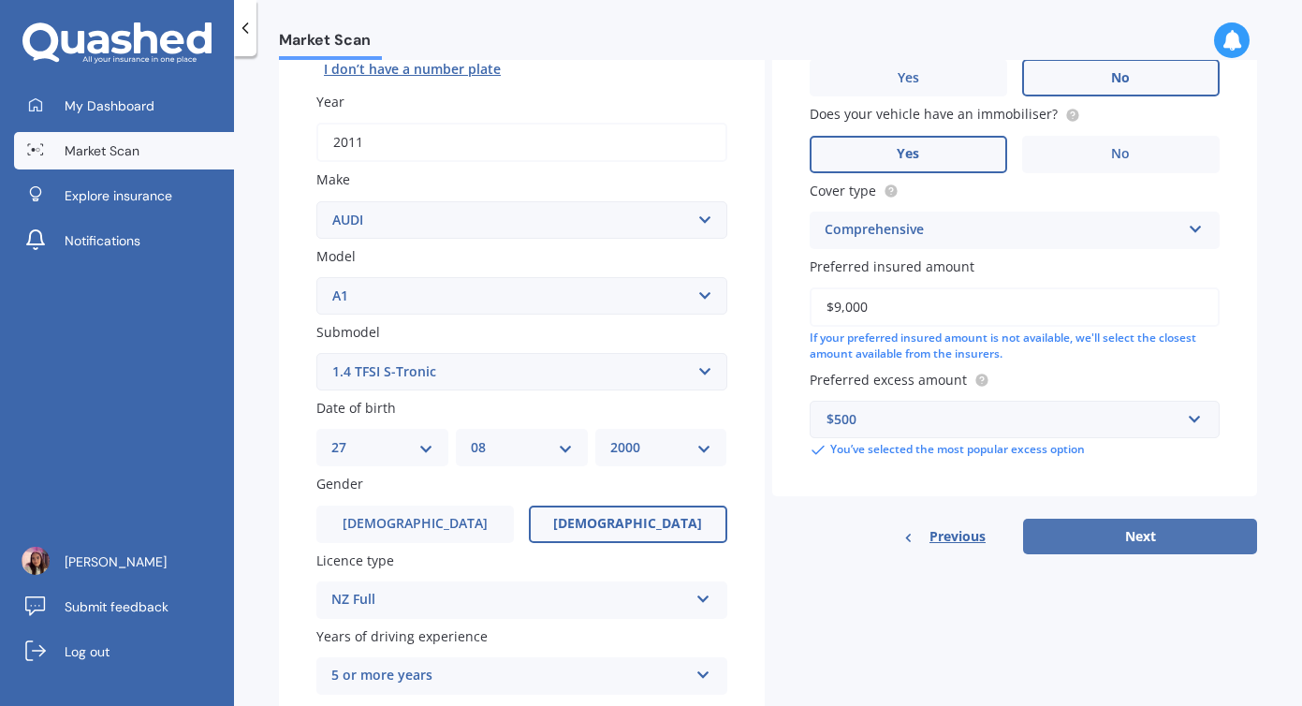
click at [1077, 538] on button "Next" at bounding box center [1140, 537] width 234 height 36
select select "27"
select select "08"
select select "2000"
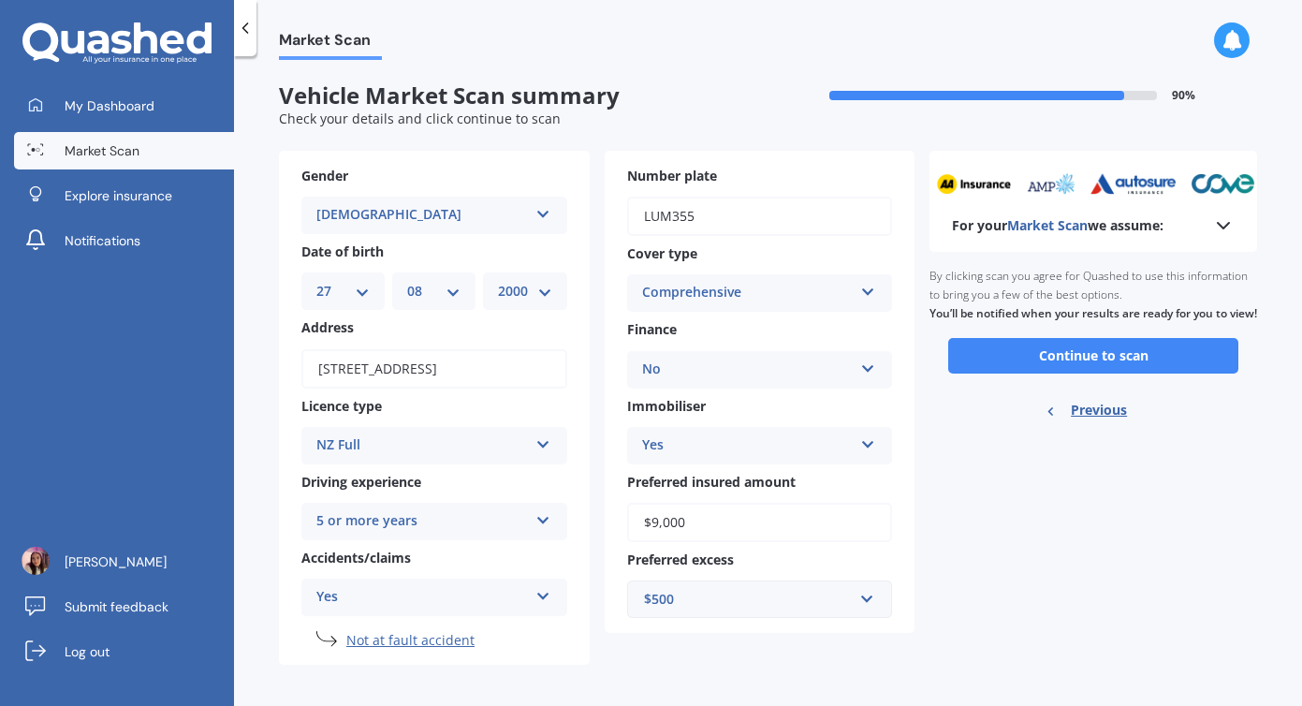
scroll to position [10, 0]
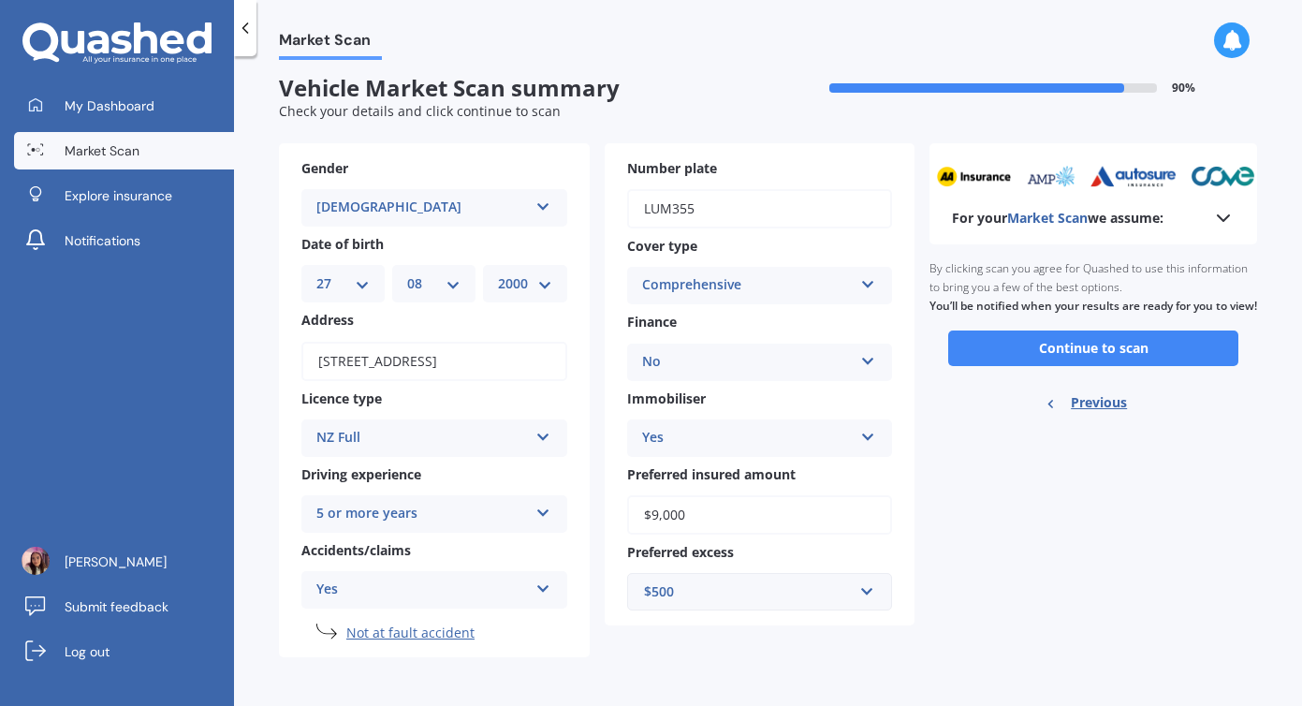
click at [752, 523] on input "$9,000" at bounding box center [760, 514] width 266 height 39
click at [1064, 350] on button "Continue to scan" at bounding box center [1093, 348] width 290 height 36
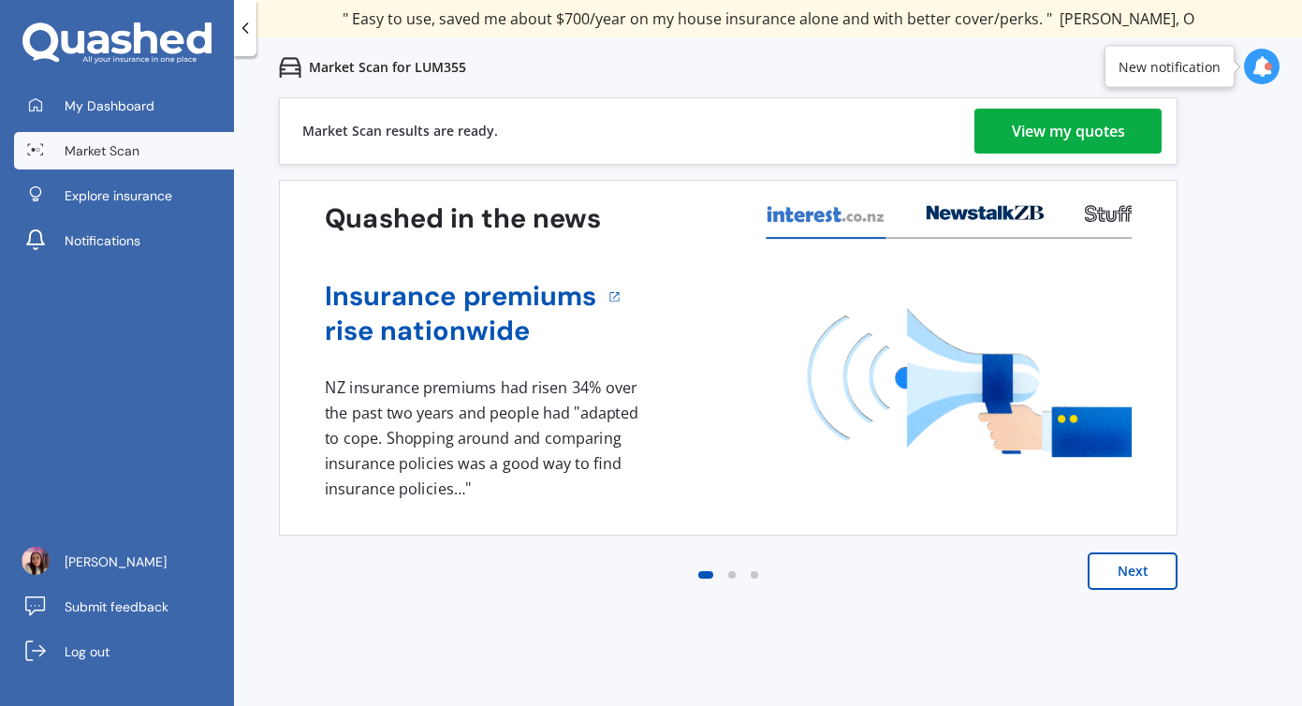
click at [1108, 131] on div "View my quotes" at bounding box center [1068, 131] width 113 height 45
